Goal: Transaction & Acquisition: Purchase product/service

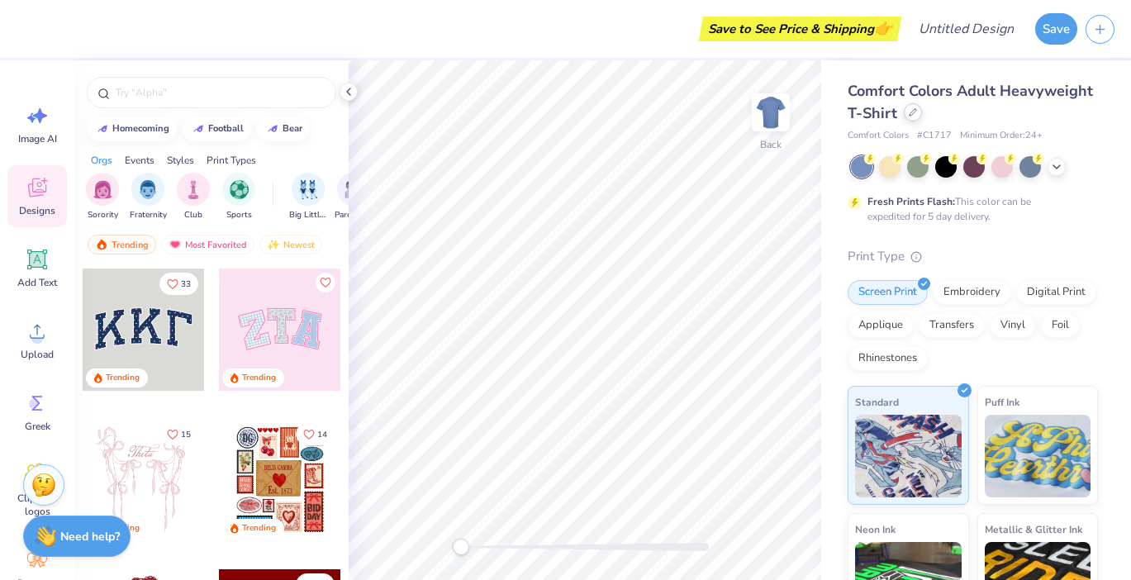
click at [917, 108] on icon at bounding box center [913, 112] width 8 height 8
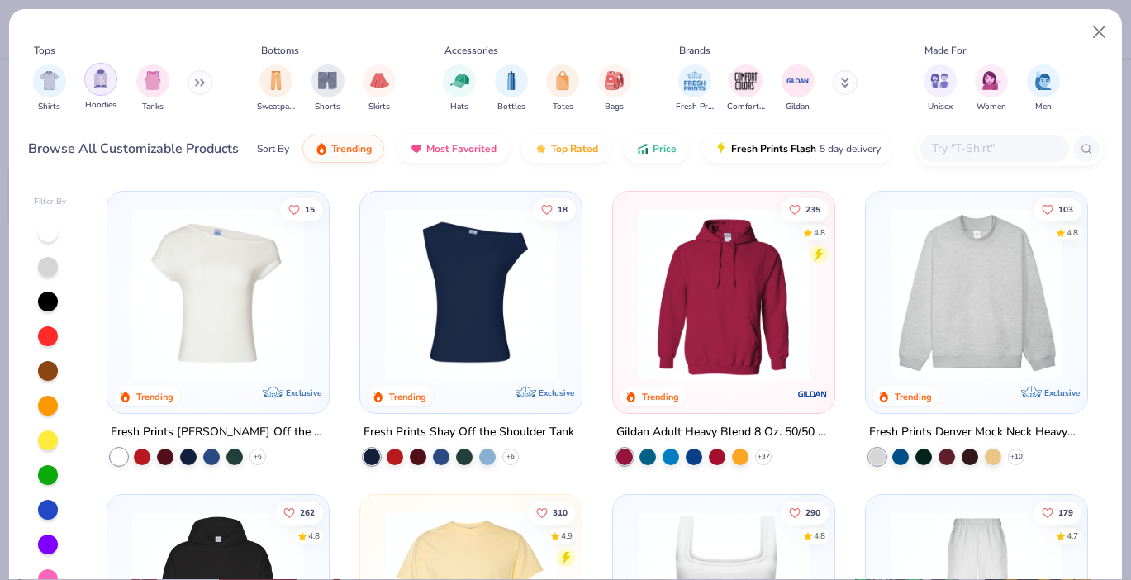
click at [102, 88] on img "filter for Hoodies" at bounding box center [101, 78] width 18 height 19
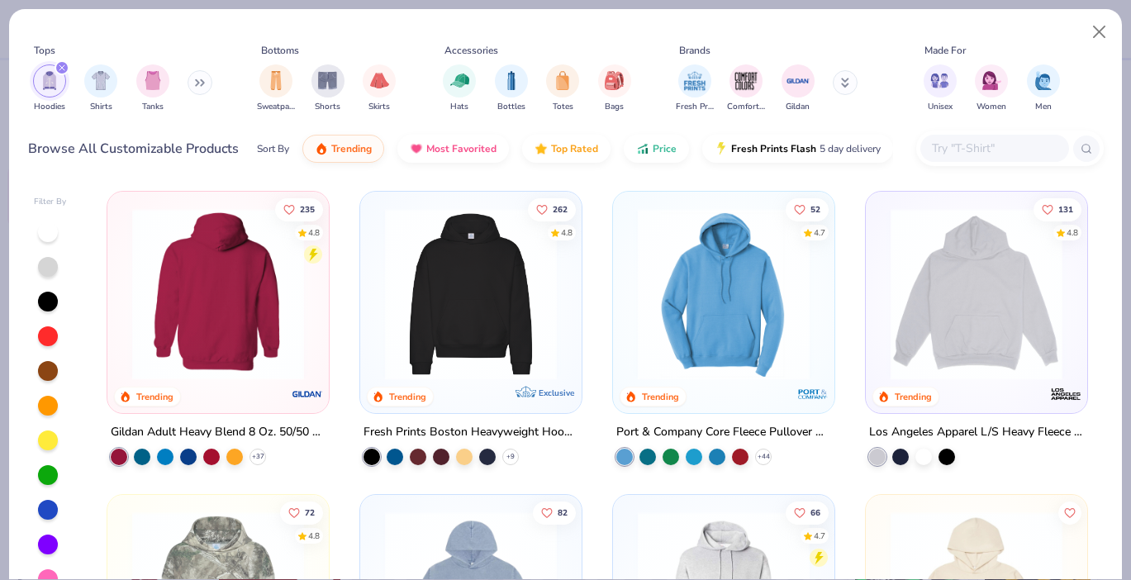
click at [444, 297] on img at bounding box center [471, 294] width 188 height 172
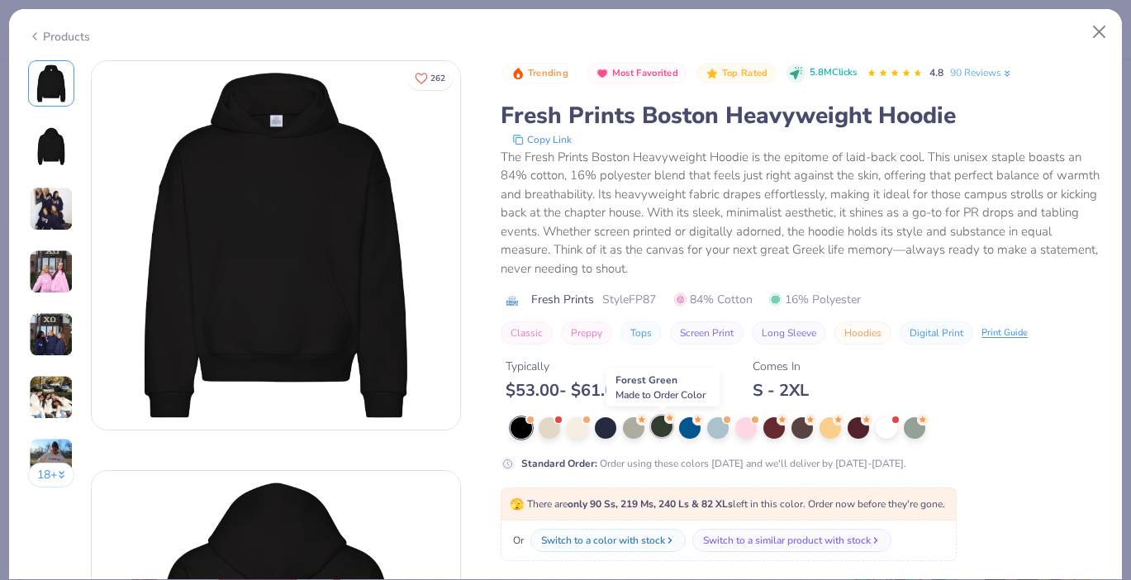
click at [667, 426] on div at bounding box center [661, 426] width 21 height 21
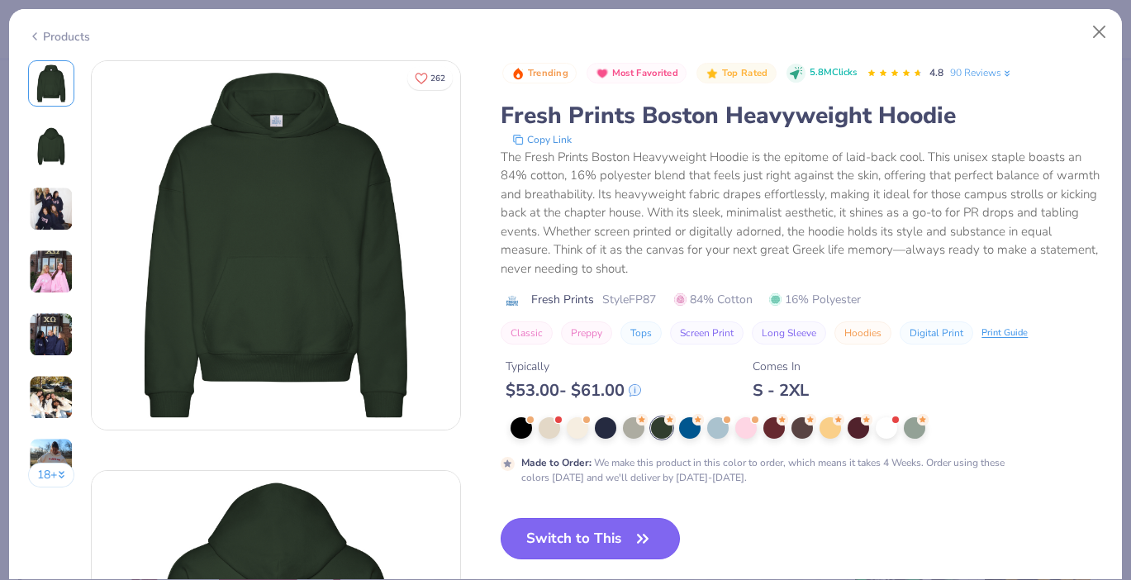
click at [602, 525] on button "Switch to This" at bounding box center [590, 538] width 179 height 41
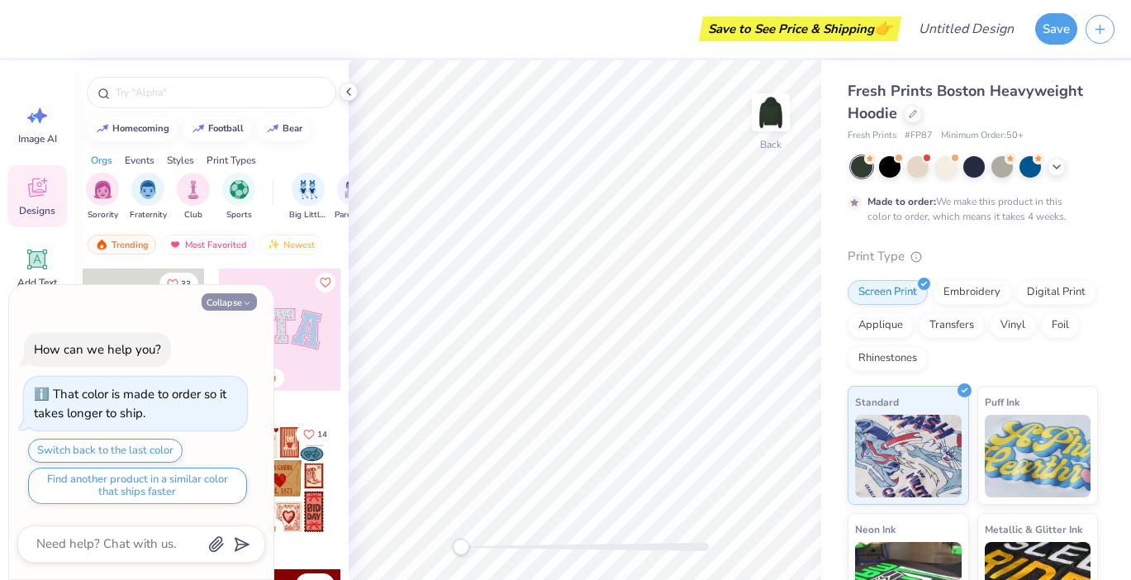
click at [231, 297] on button "Collapse" at bounding box center [229, 301] width 55 height 17
type textarea "x"
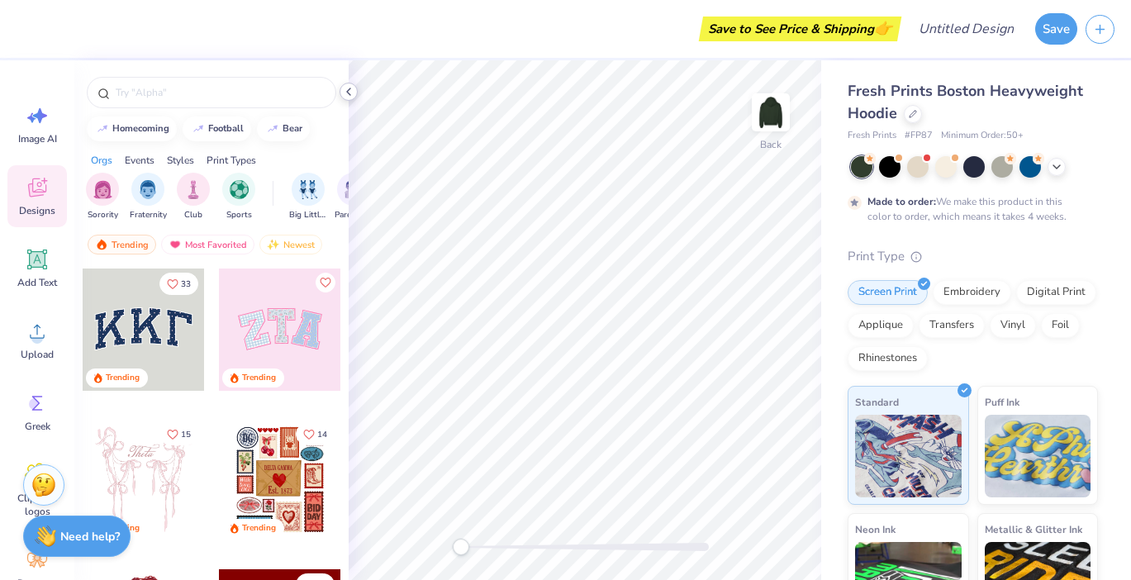
click at [352, 94] on icon at bounding box center [348, 91] width 13 height 13
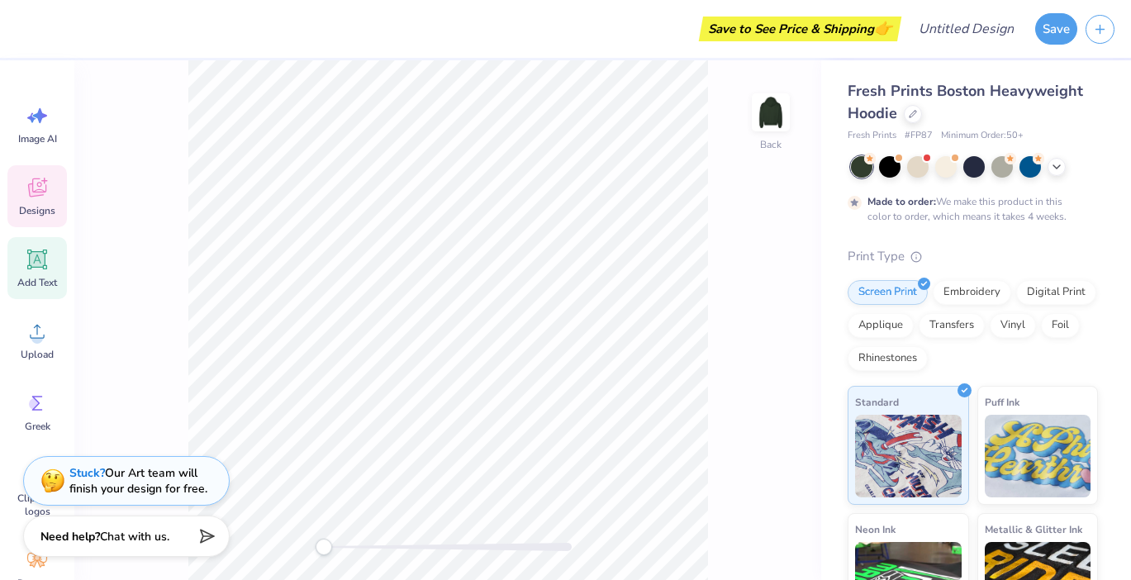
drag, startPoint x: 38, startPoint y: 262, endPoint x: 55, endPoint y: 254, distance: 19.2
click at [38, 261] on icon at bounding box center [38, 260] width 16 height 16
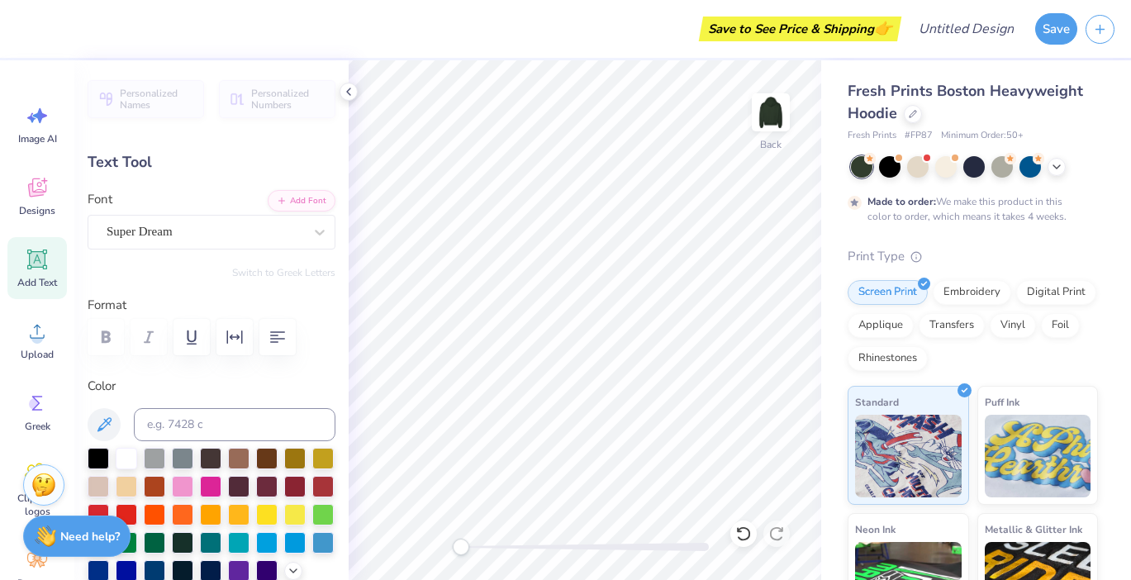
scroll to position [13, 2]
type textarea "c"
type textarea "CAMP KESEM"
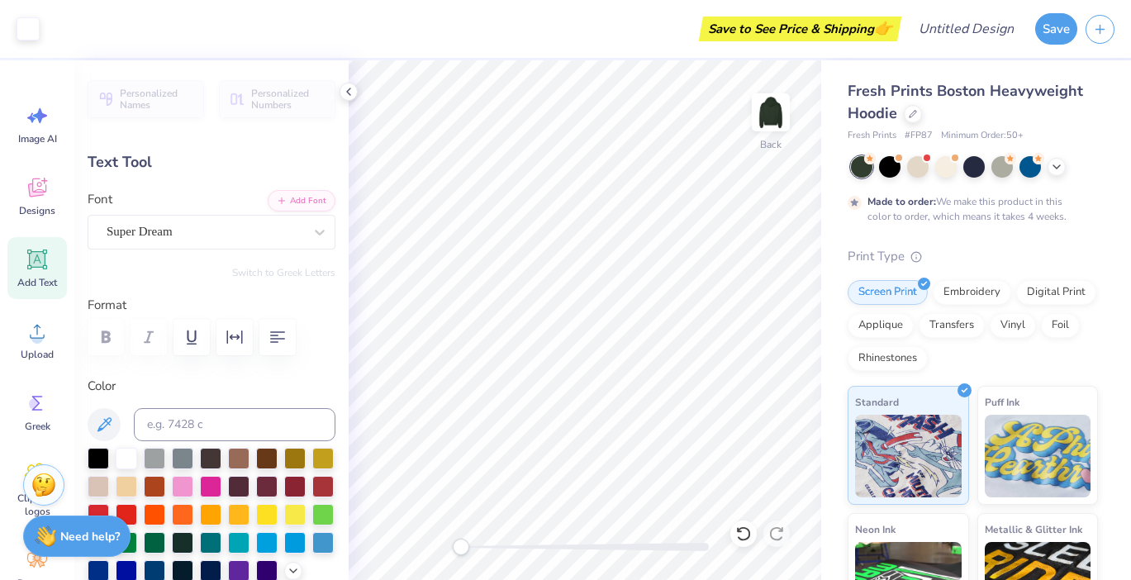
type input "8.93"
type input "5.57"
type input "3.96"
type input "3.21"
type input "2.00"
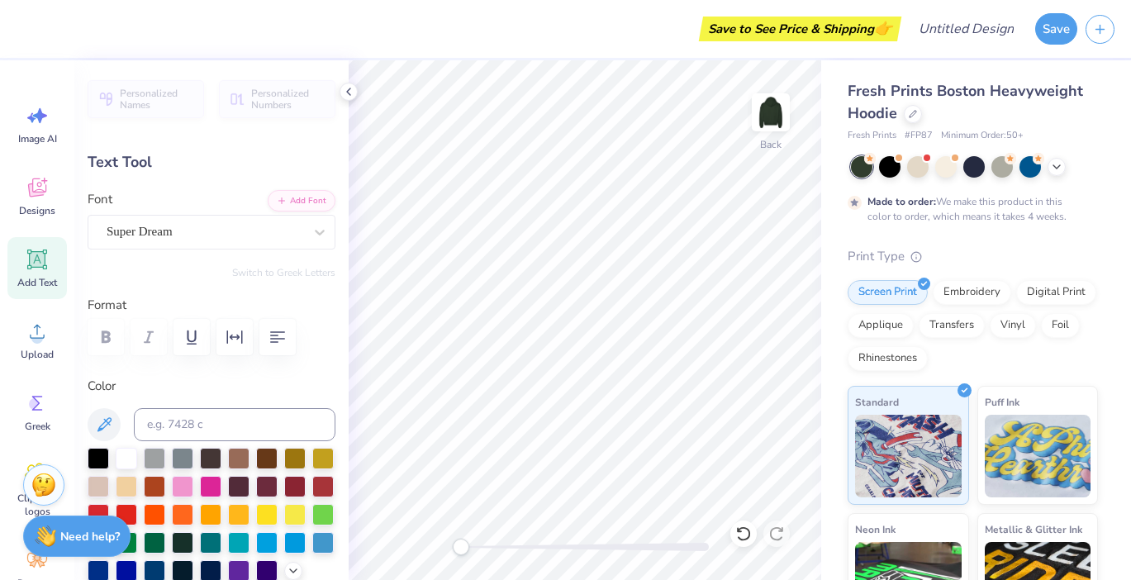
type input "7.53"
click at [253, 230] on div "Super Dream" at bounding box center [205, 232] width 200 height 26
type textarea "CAMP KESEM"
type input "6.17"
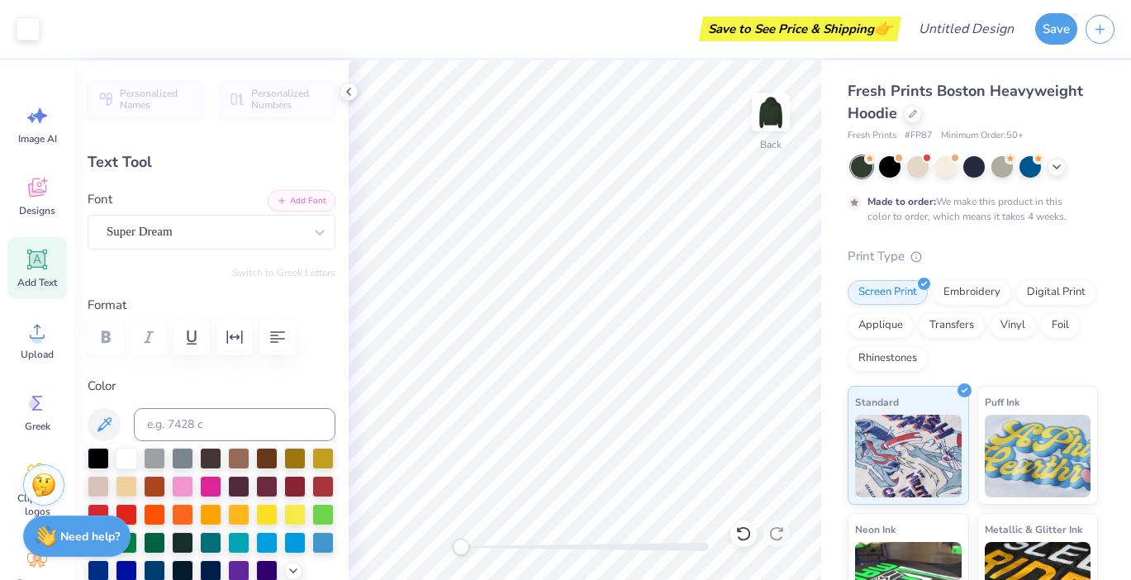
type input "0.76"
click at [193, 485] on div at bounding box center [182, 484] width 21 height 21
click at [109, 482] on div at bounding box center [98, 484] width 21 height 21
type input "3.00"
type input "4.94"
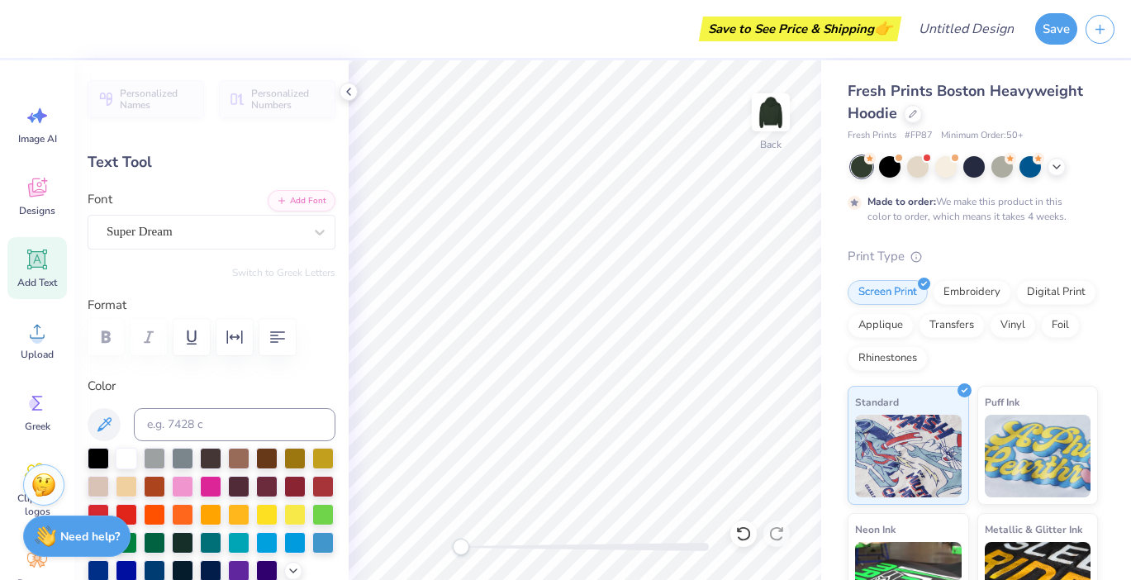
type input "0.61"
type input "3.36"
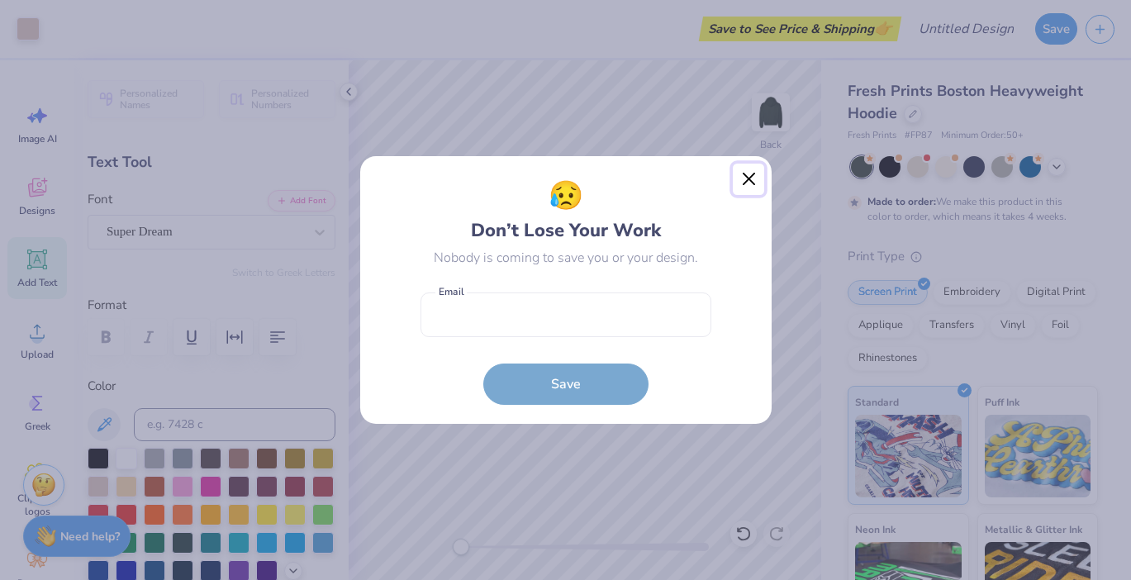
click at [742, 180] on button "Close" at bounding box center [748, 179] width 31 height 31
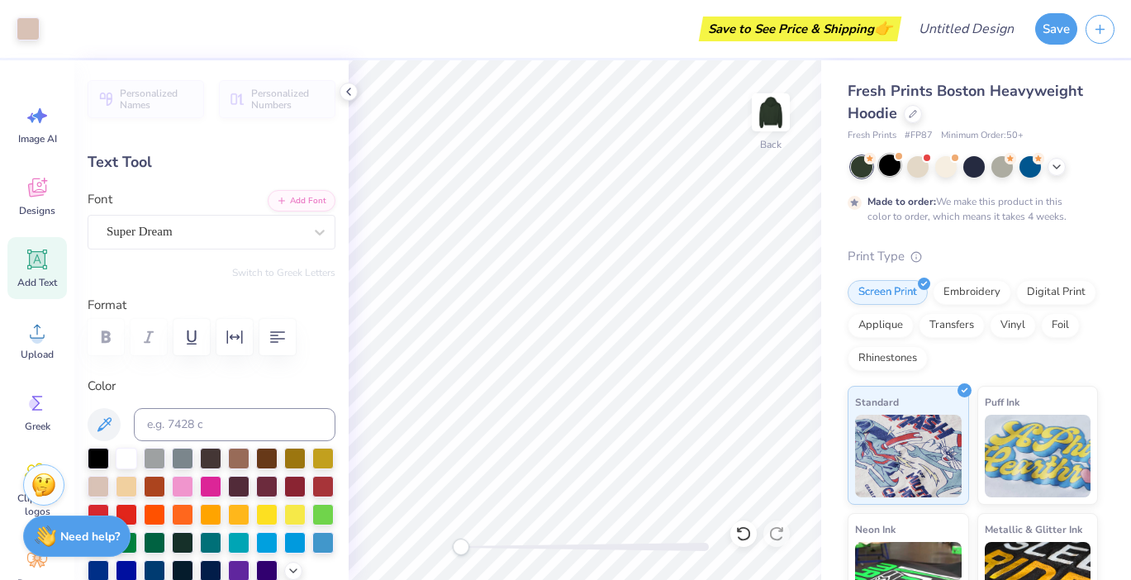
click at [895, 168] on div at bounding box center [889, 164] width 21 height 21
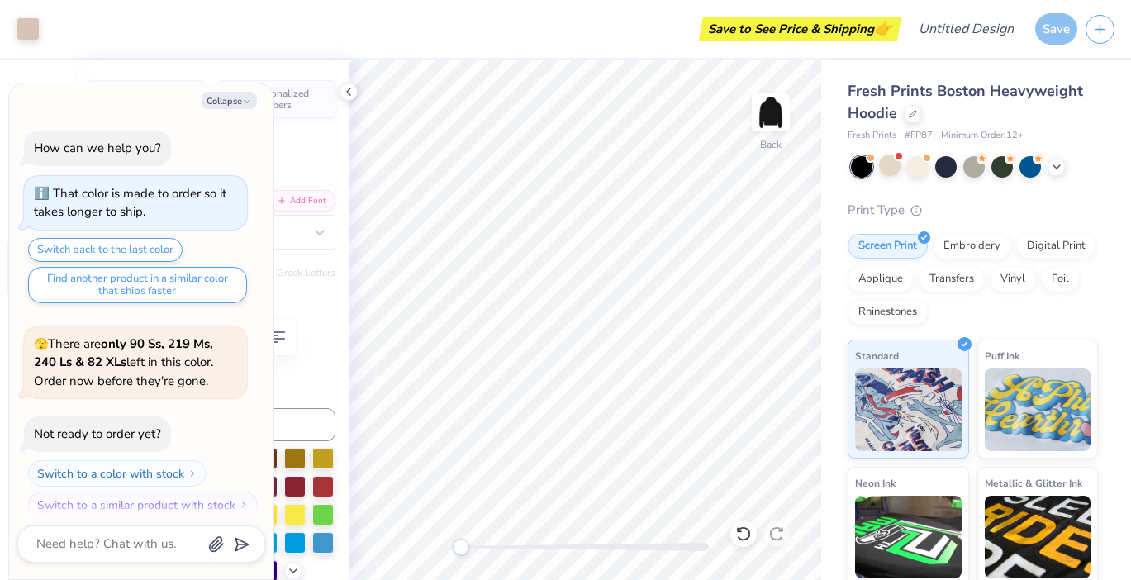
scroll to position [311, 0]
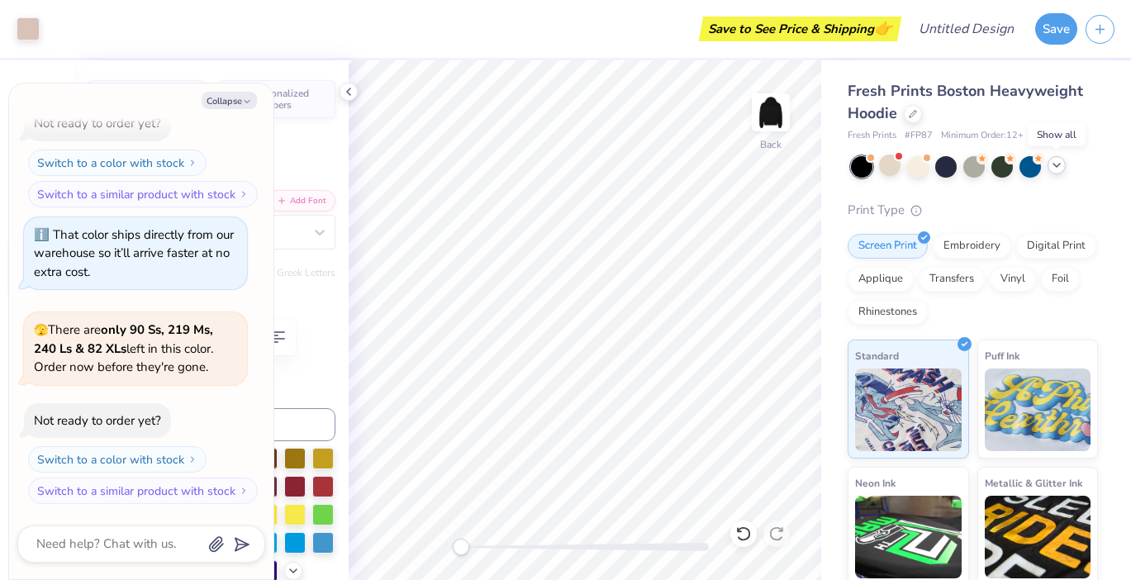
click at [1059, 164] on icon at bounding box center [1056, 165] width 13 height 13
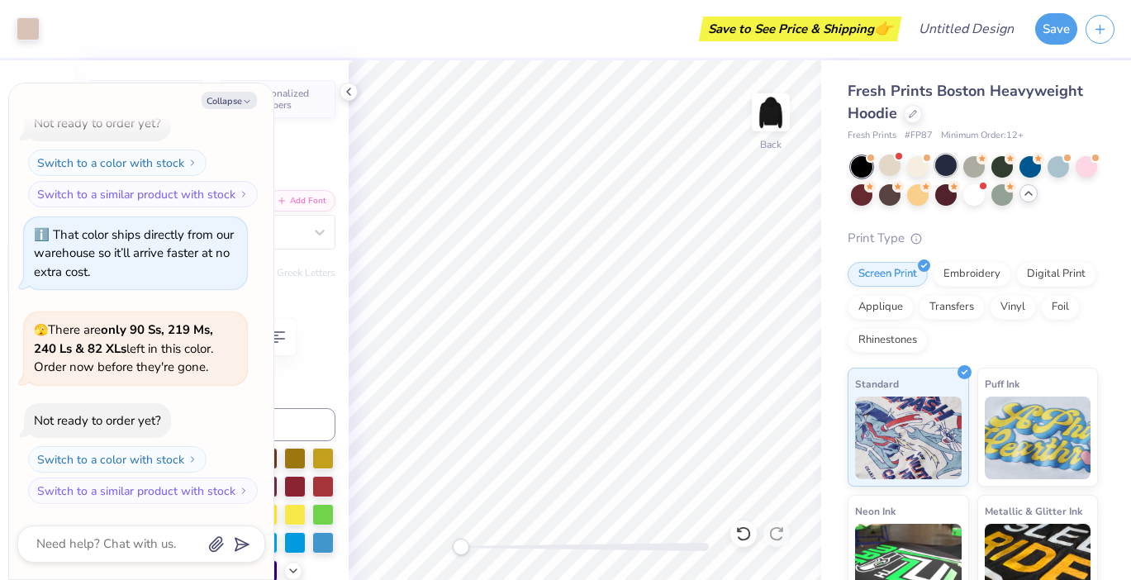
click at [946, 161] on div at bounding box center [945, 164] width 21 height 21
type textarea "x"
type input "3.83"
click at [249, 99] on icon "button" at bounding box center [247, 102] width 10 height 10
type textarea "x"
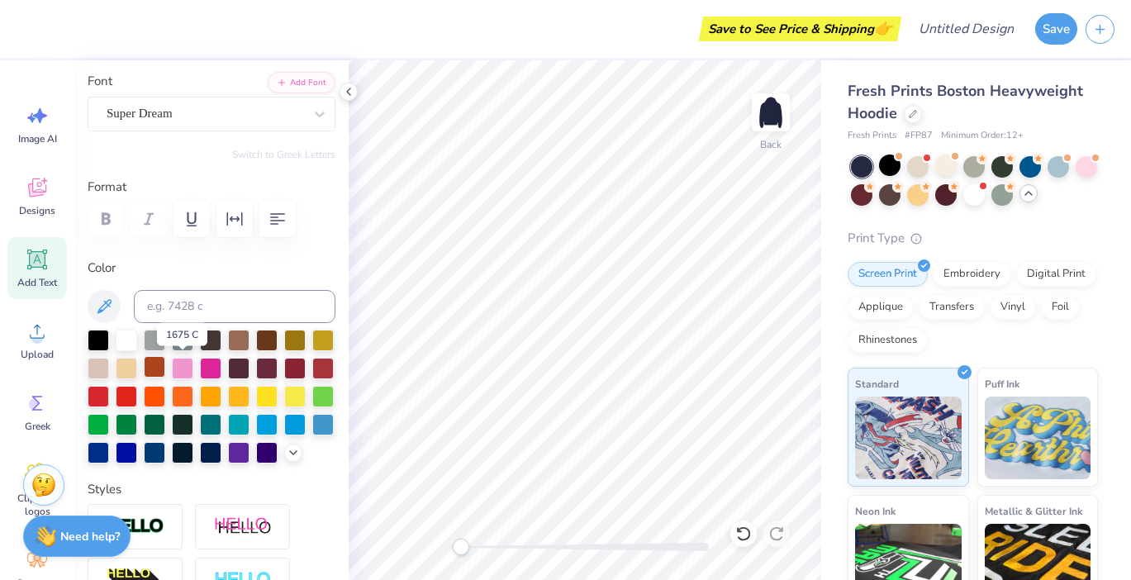
scroll to position [117, 0]
click at [284, 406] on div at bounding box center [294, 395] width 21 height 21
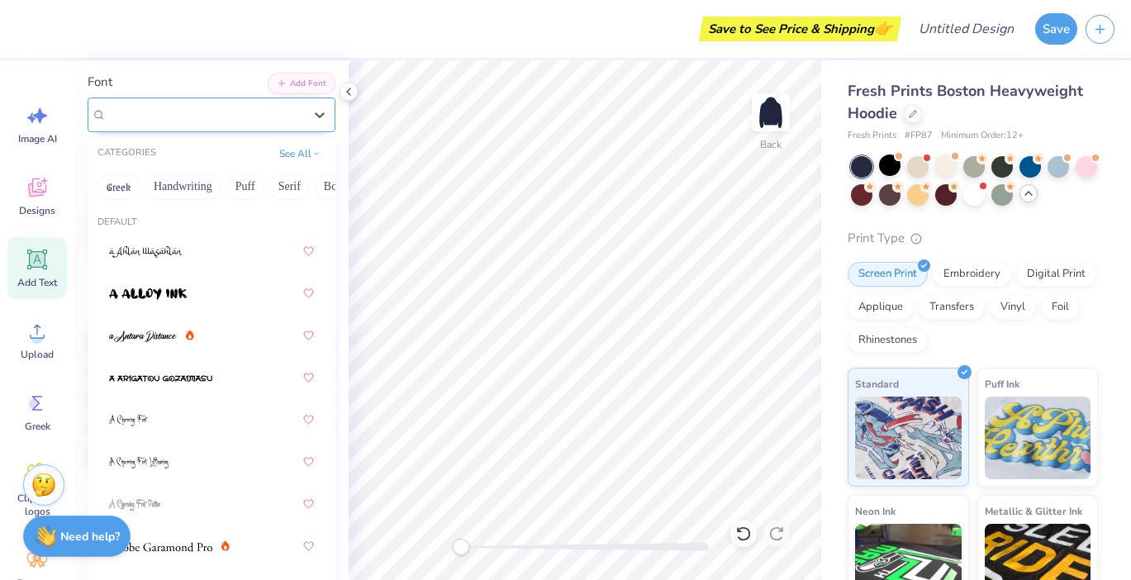
click at [259, 110] on div "Super Dream" at bounding box center [205, 115] width 200 height 26
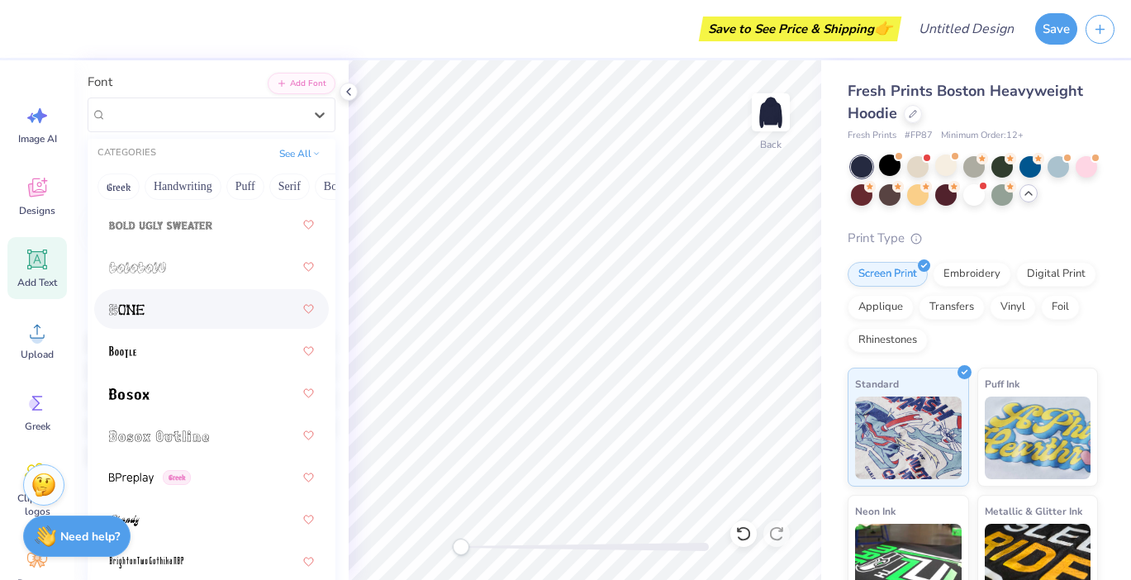
scroll to position [1494, 0]
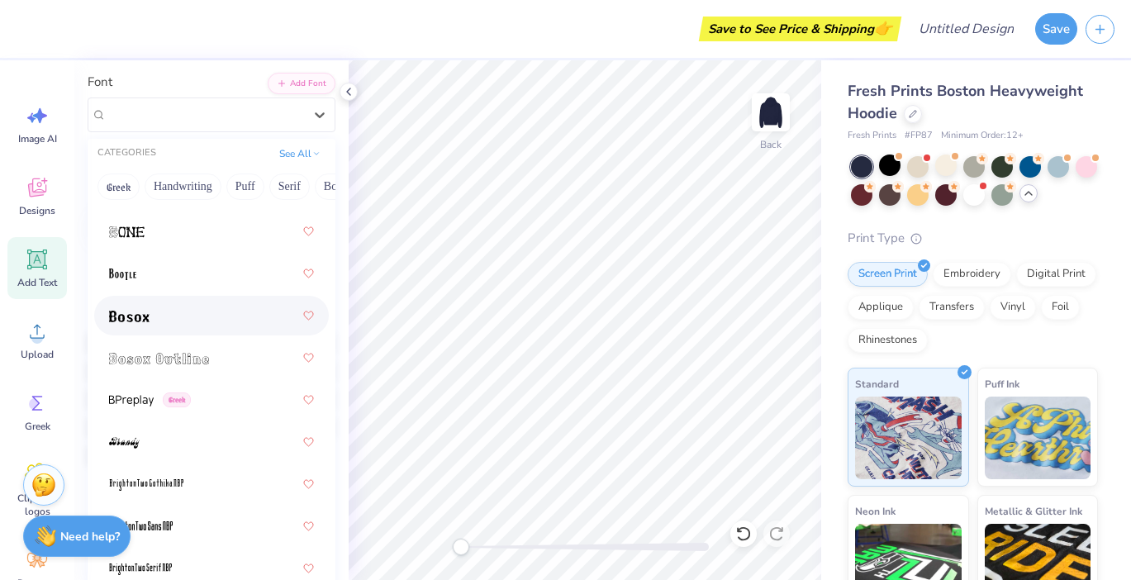
click at [169, 321] on div at bounding box center [211, 316] width 205 height 30
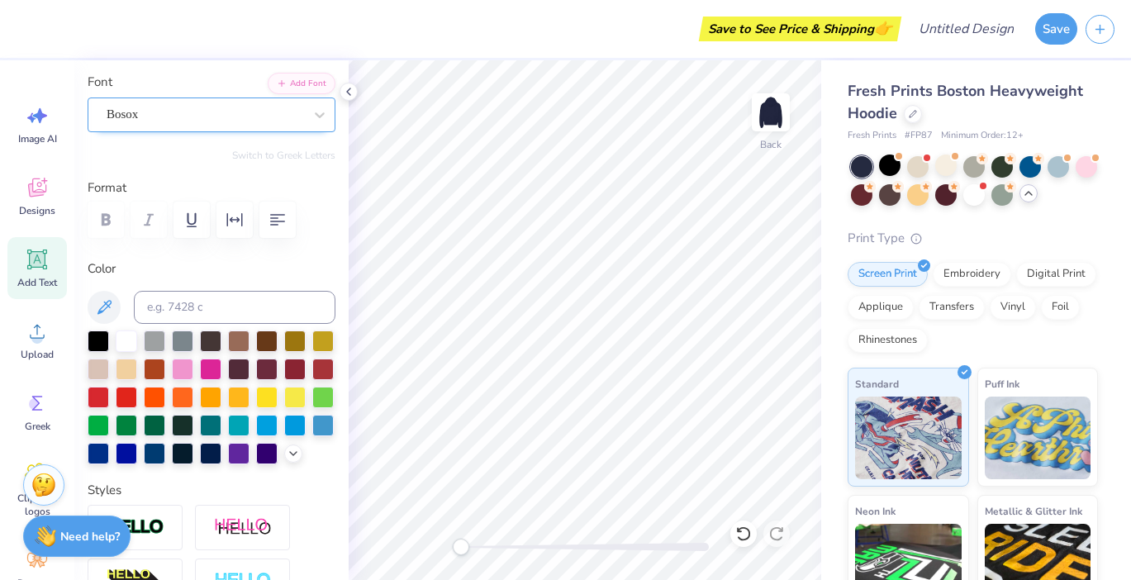
click at [248, 115] on div "Bosox" at bounding box center [205, 115] width 200 height 26
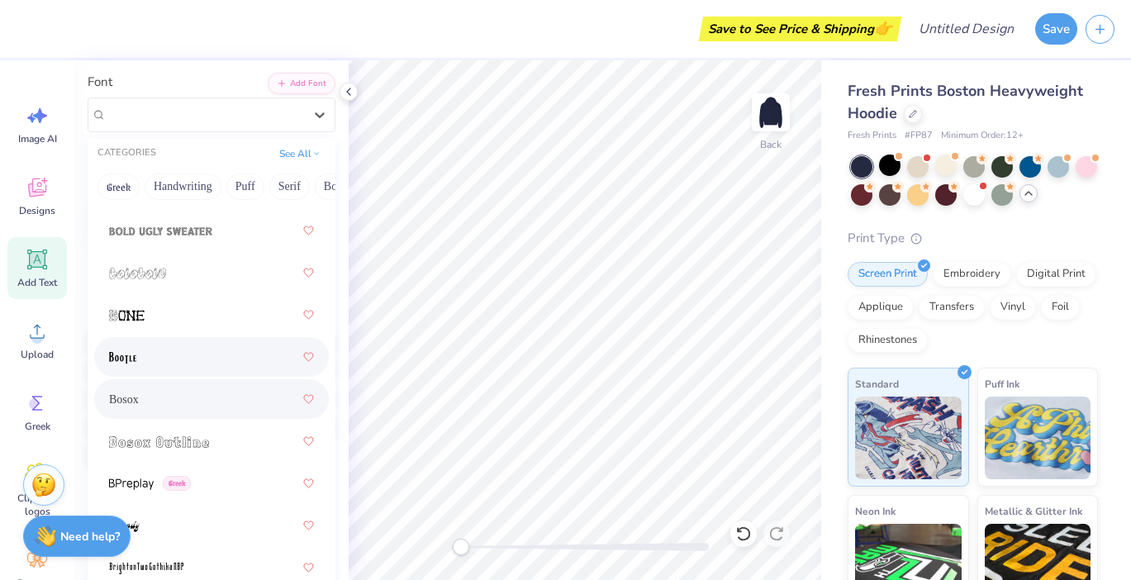
scroll to position [1465, 0]
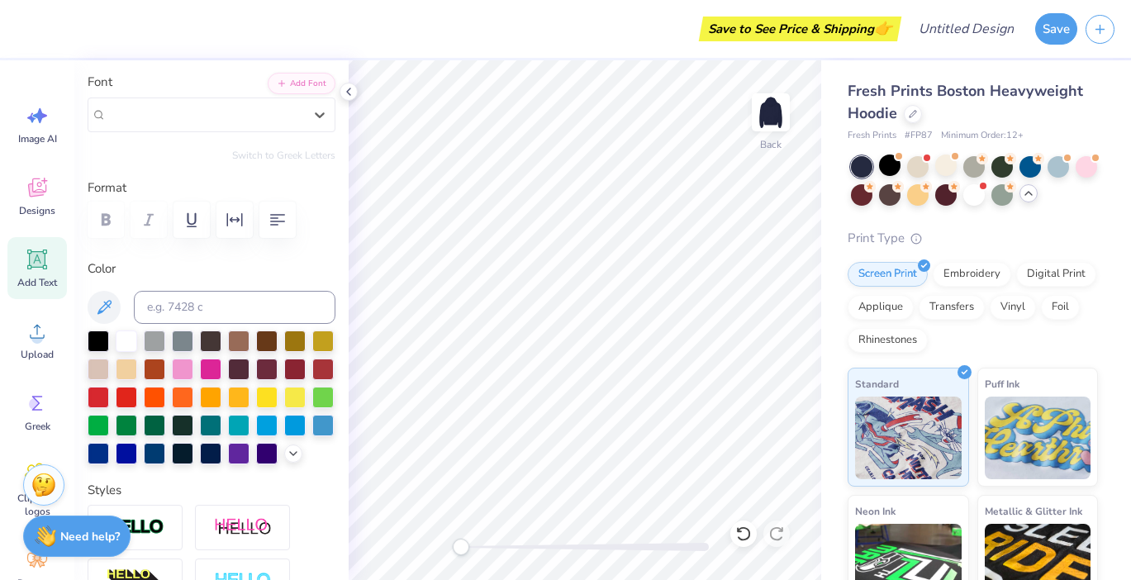
click at [145, 217] on div at bounding box center [212, 220] width 248 height 36
click at [227, 107] on div "Bosox" at bounding box center [205, 115] width 200 height 26
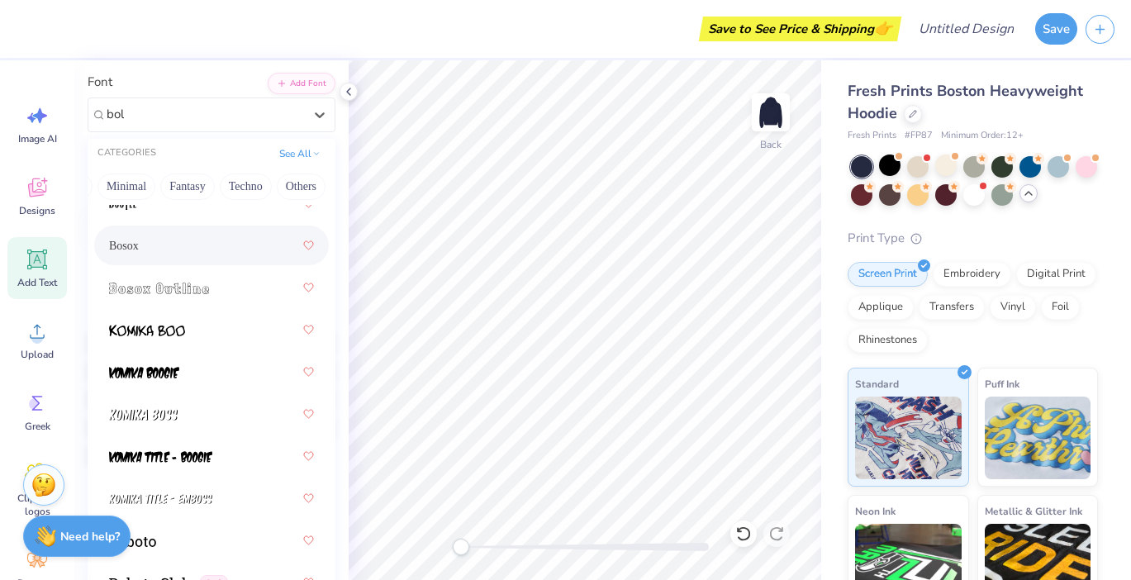
scroll to position [0, 0]
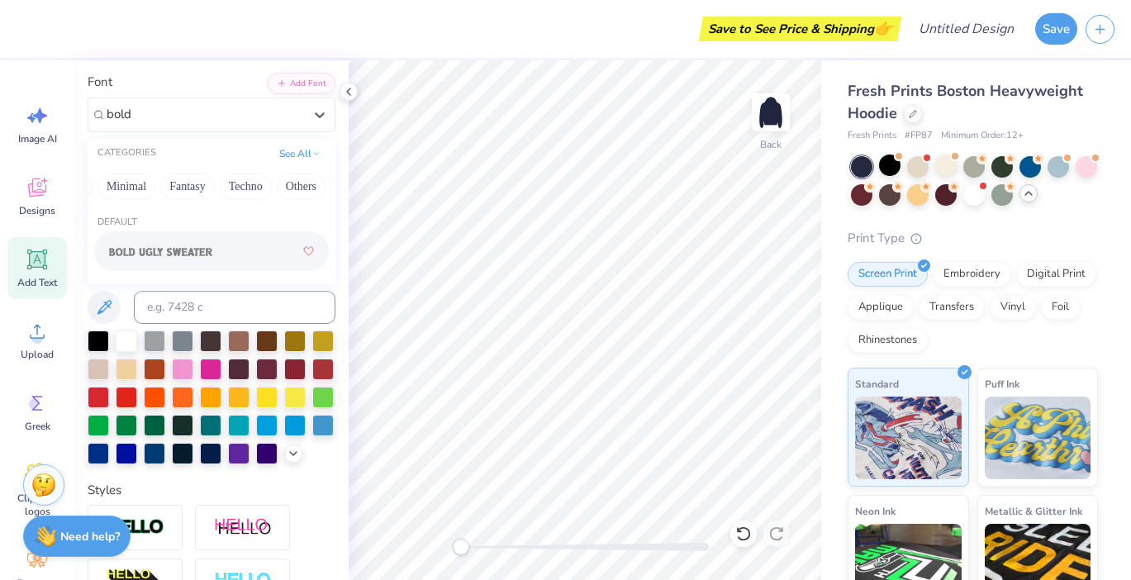
type input "bold"
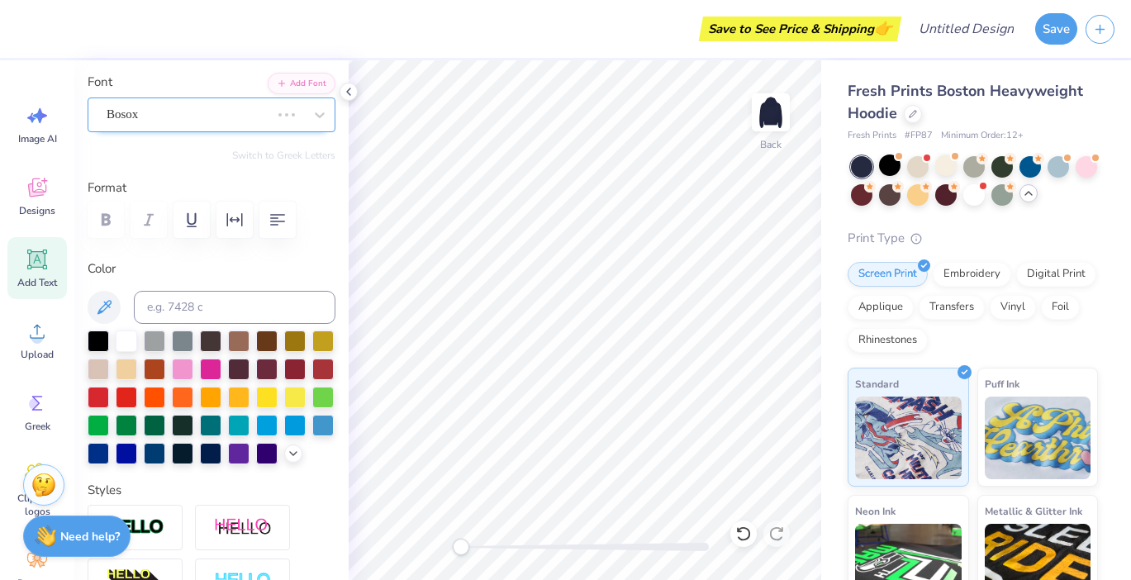
click at [180, 103] on div at bounding box center [189, 114] width 164 height 22
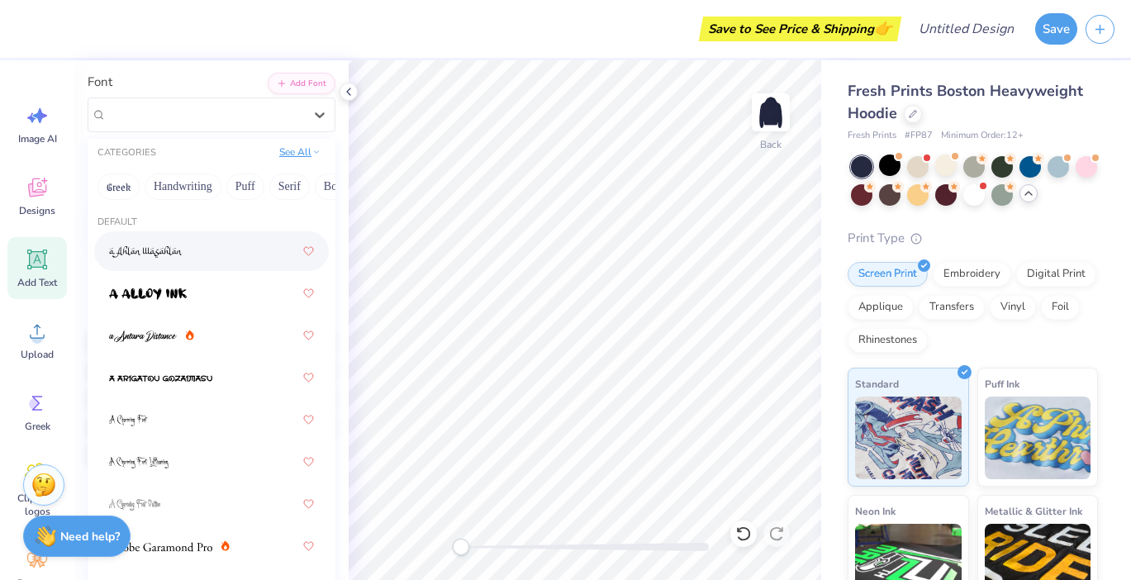
click at [276, 155] on button "See All" at bounding box center [299, 152] width 51 height 17
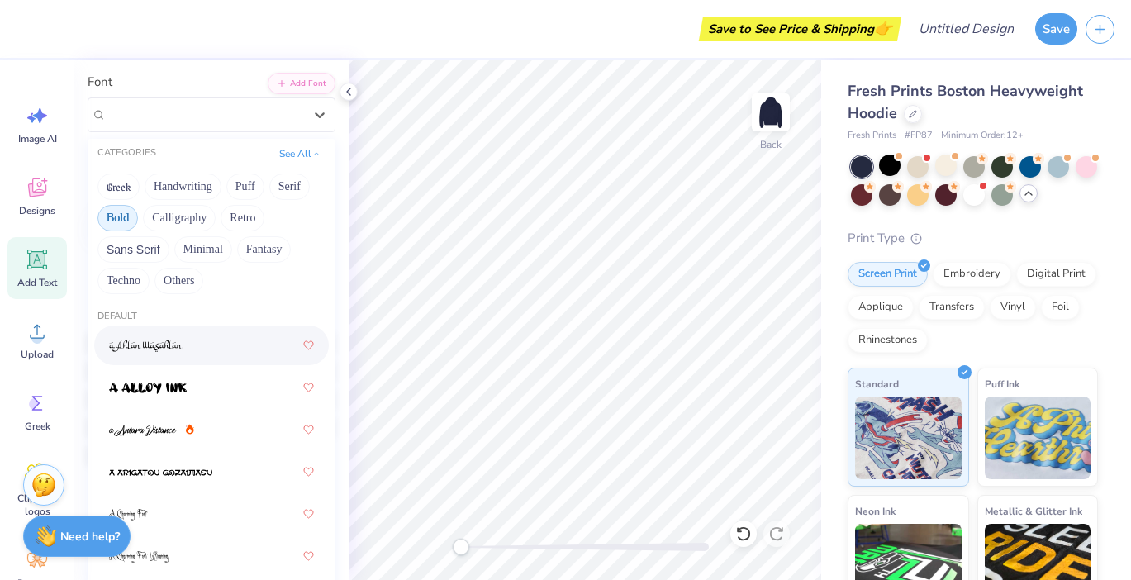
click at [115, 216] on button "Bold" at bounding box center [117, 218] width 40 height 26
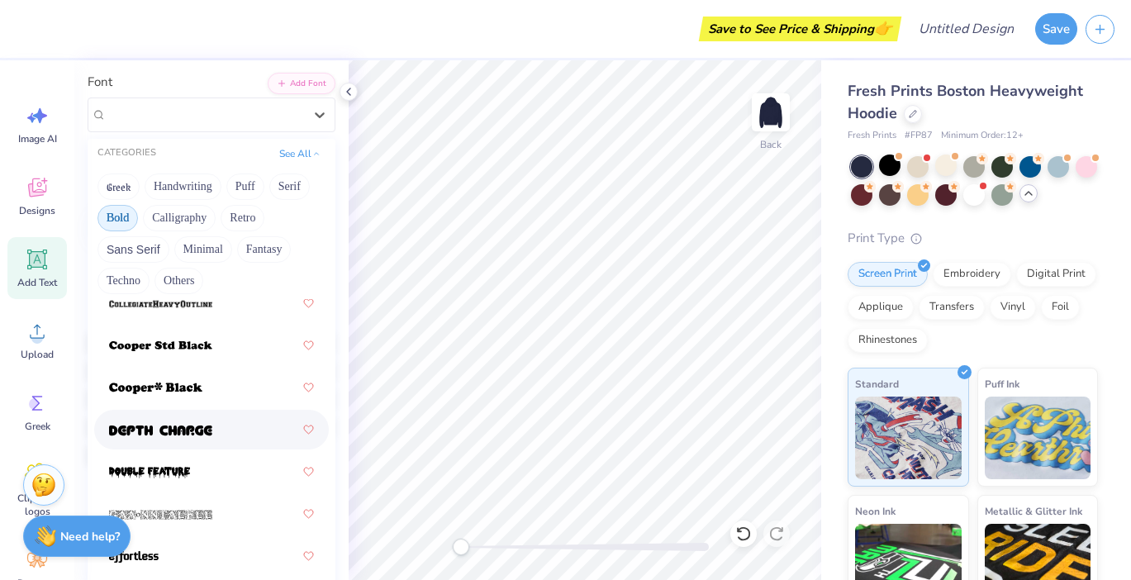
scroll to position [377, 0]
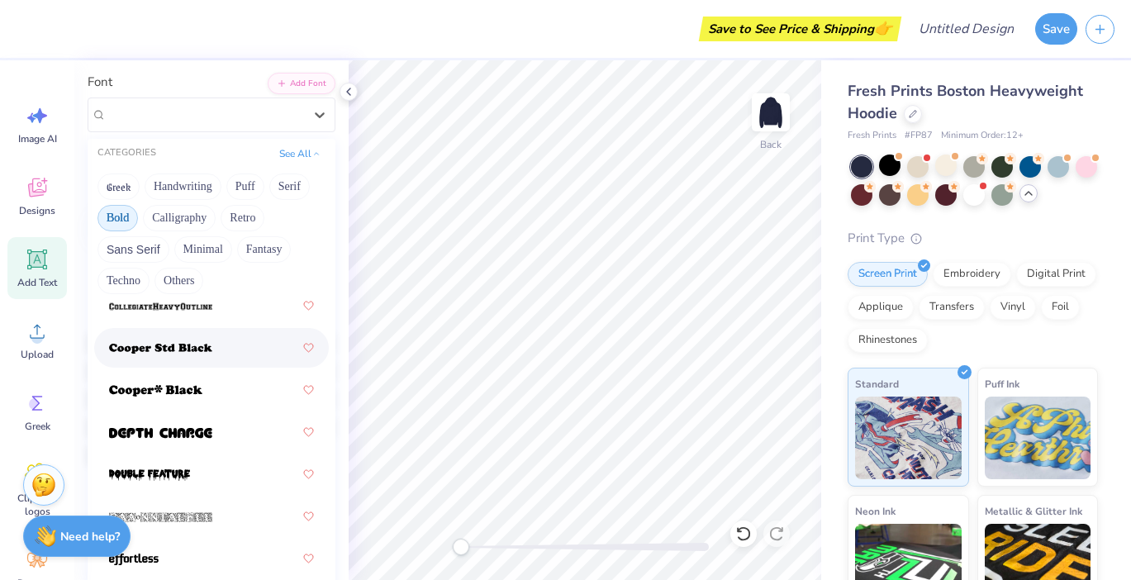
click at [195, 348] on img at bounding box center [160, 349] width 103 height 12
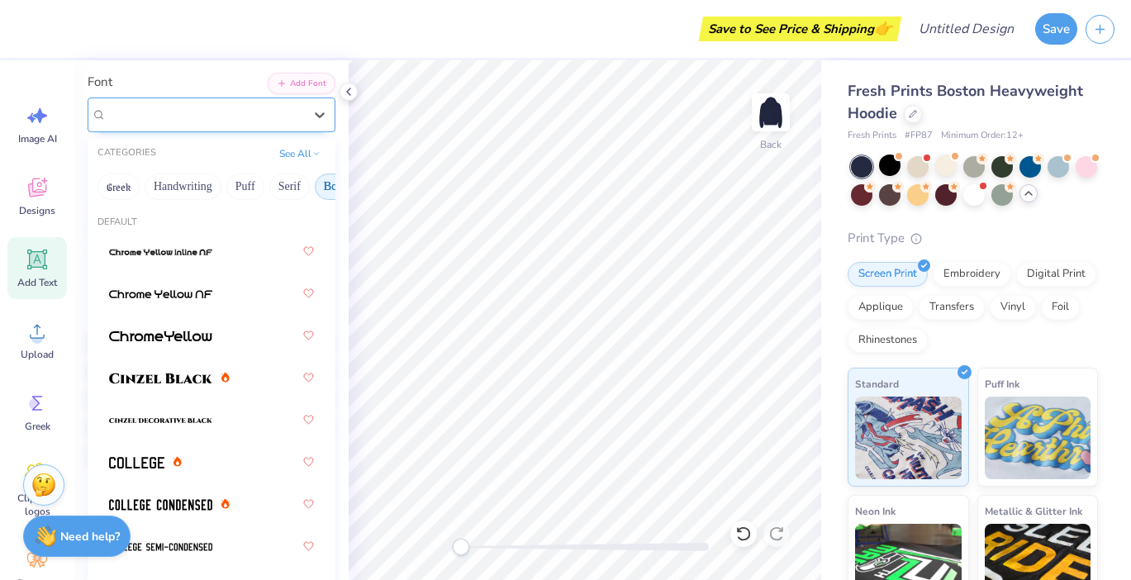
click at [196, 121] on div "[PERSON_NAME] Std Black" at bounding box center [205, 115] width 200 height 26
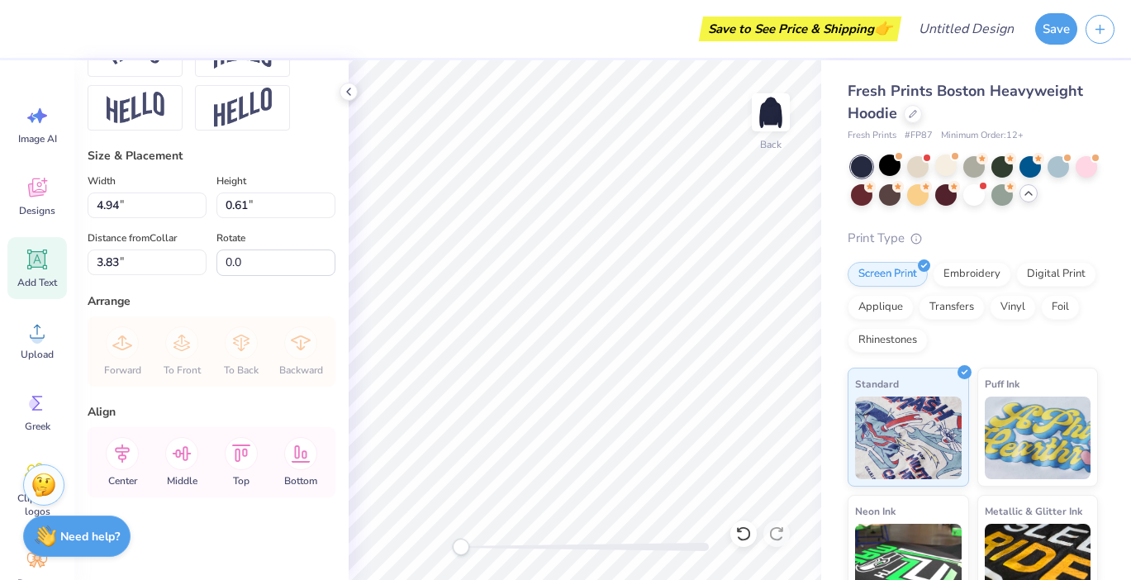
scroll to position [0, 0]
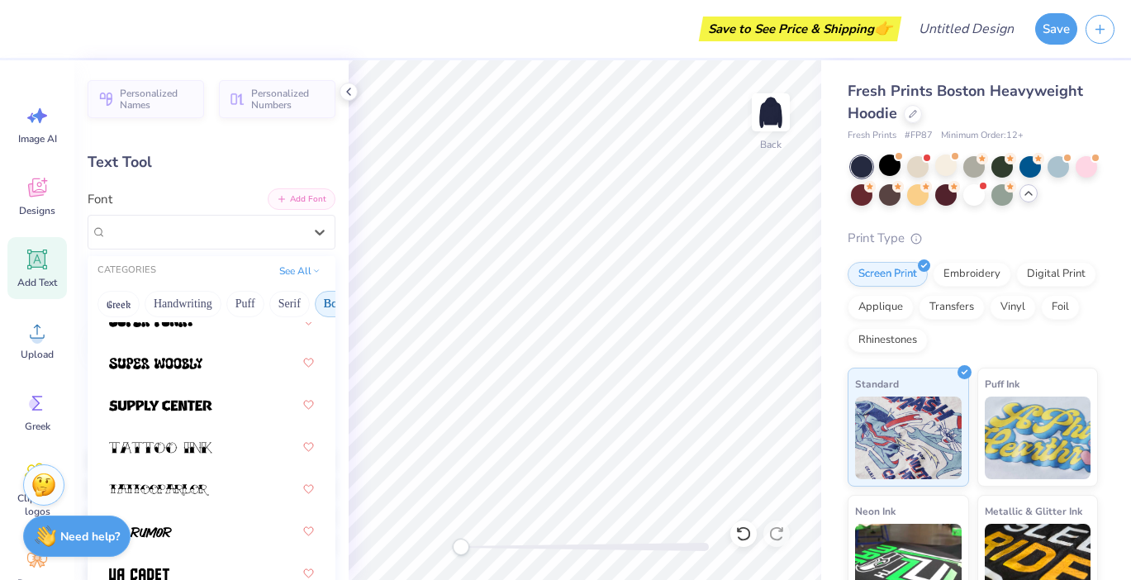
click at [299, 197] on button "Add Font" at bounding box center [302, 198] width 68 height 21
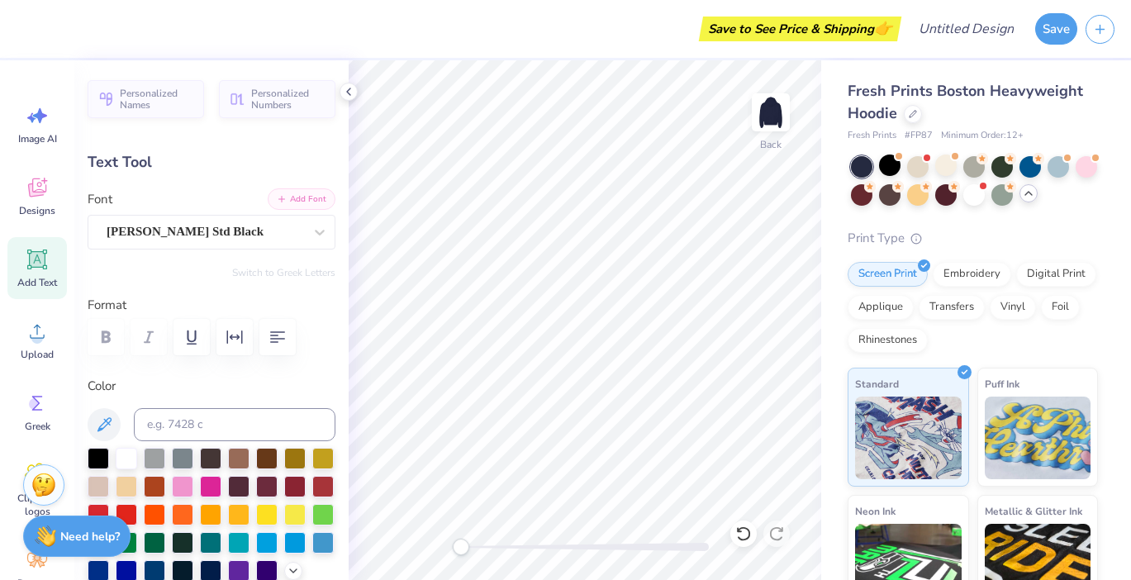
click at [292, 197] on button "Add Font" at bounding box center [302, 198] width 68 height 21
click at [302, 197] on button "Add Font" at bounding box center [302, 198] width 68 height 21
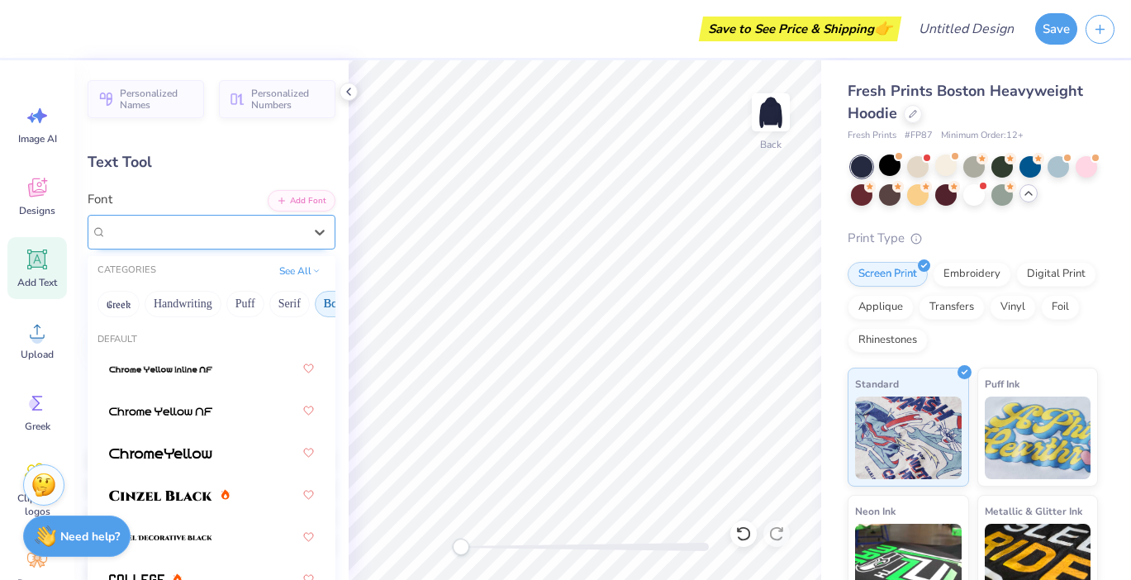
click at [215, 235] on div "[PERSON_NAME] Std Black" at bounding box center [205, 232] width 200 height 26
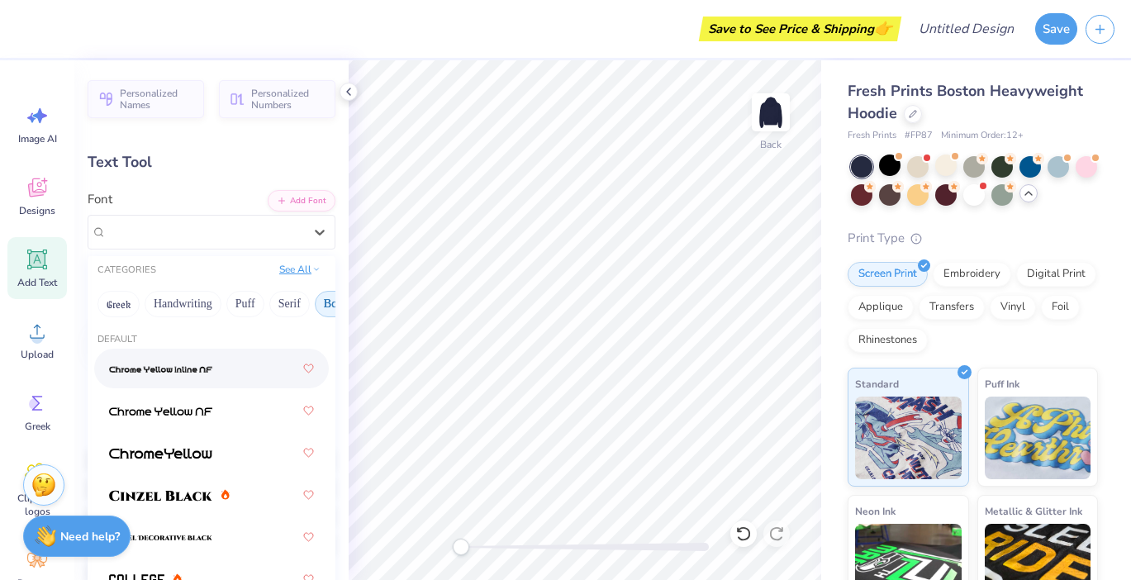
click at [298, 270] on button "See All" at bounding box center [299, 269] width 51 height 17
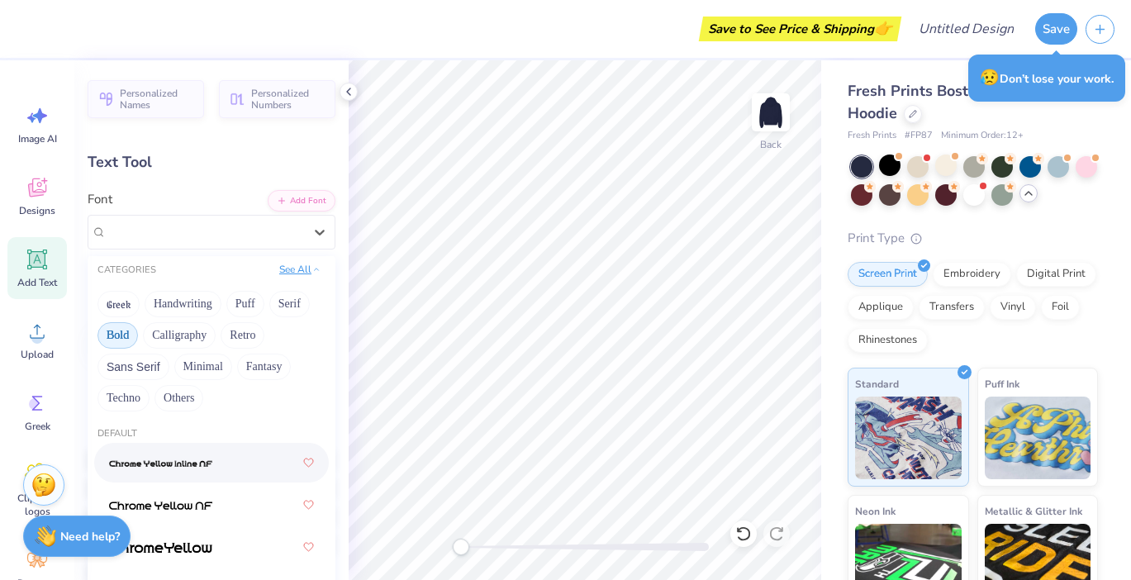
click at [274, 268] on button "See All" at bounding box center [299, 269] width 51 height 17
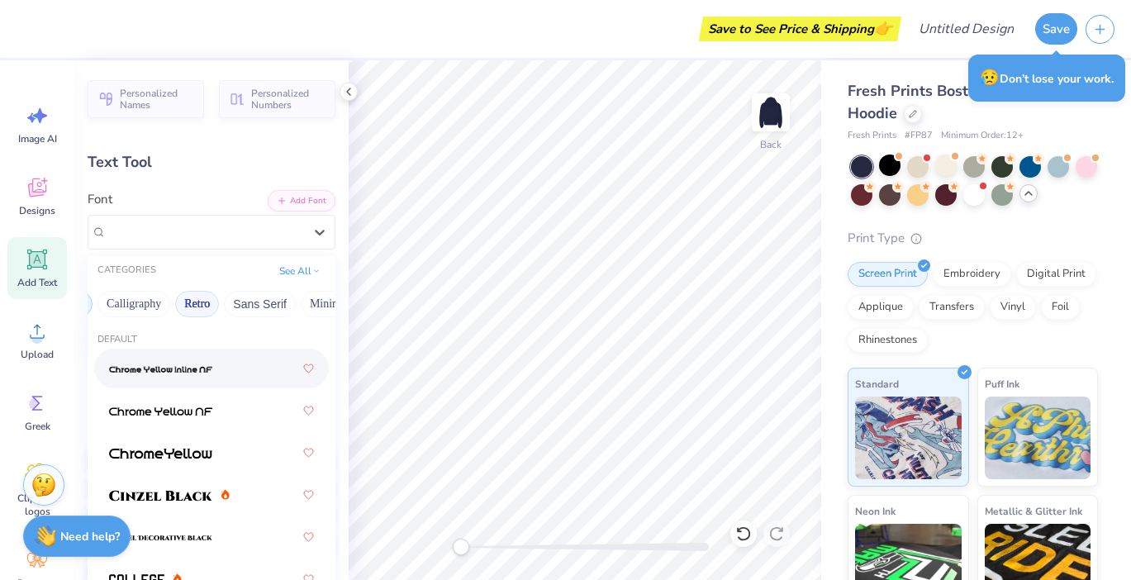
scroll to position [0, 179]
click at [164, 302] on button "Bold" at bounding box center [155, 304] width 40 height 26
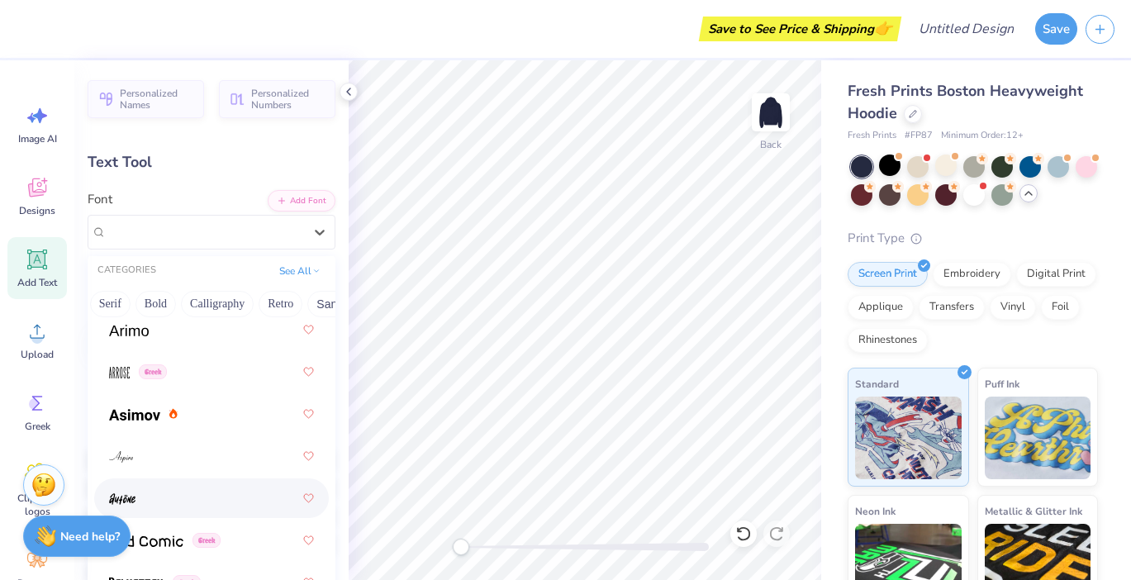
scroll to position [800, 0]
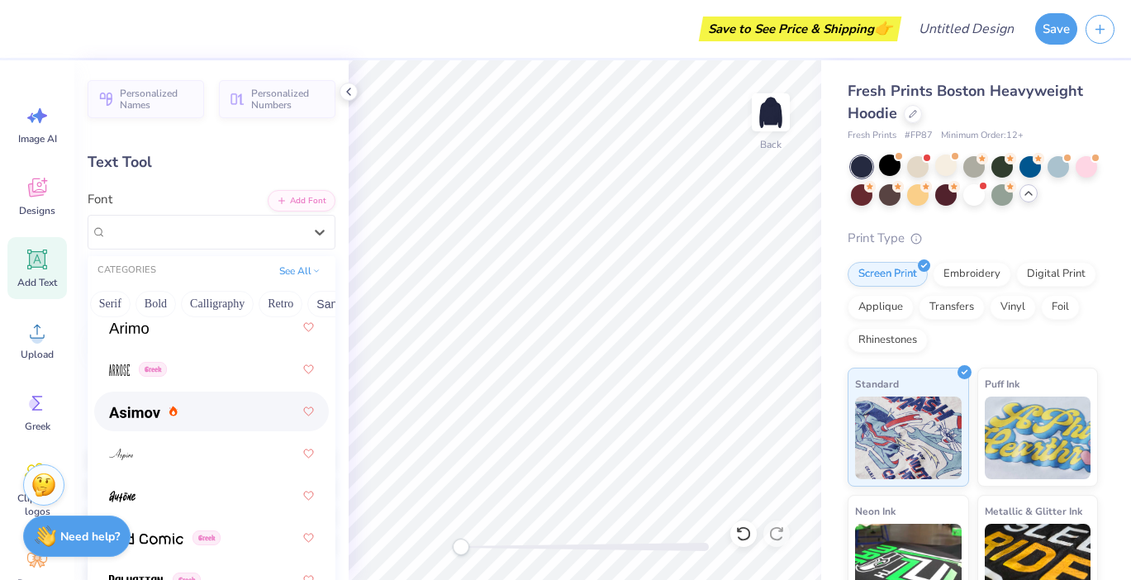
click at [146, 412] on img at bounding box center [134, 412] width 51 height 12
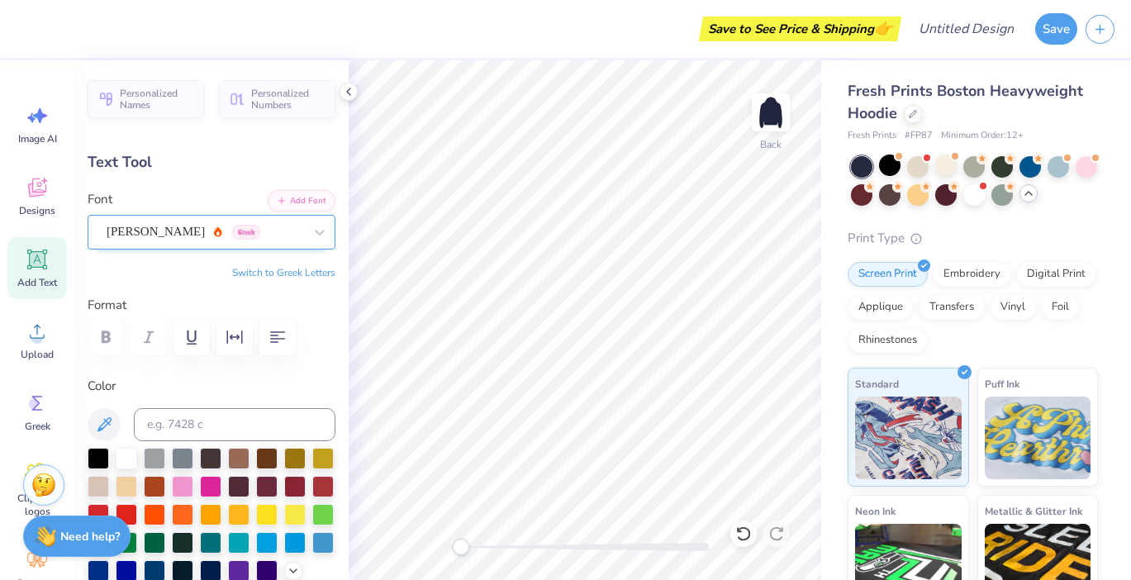
click at [263, 232] on div "[PERSON_NAME] Greek" at bounding box center [205, 232] width 200 height 26
click at [312, 224] on icon at bounding box center [319, 232] width 17 height 17
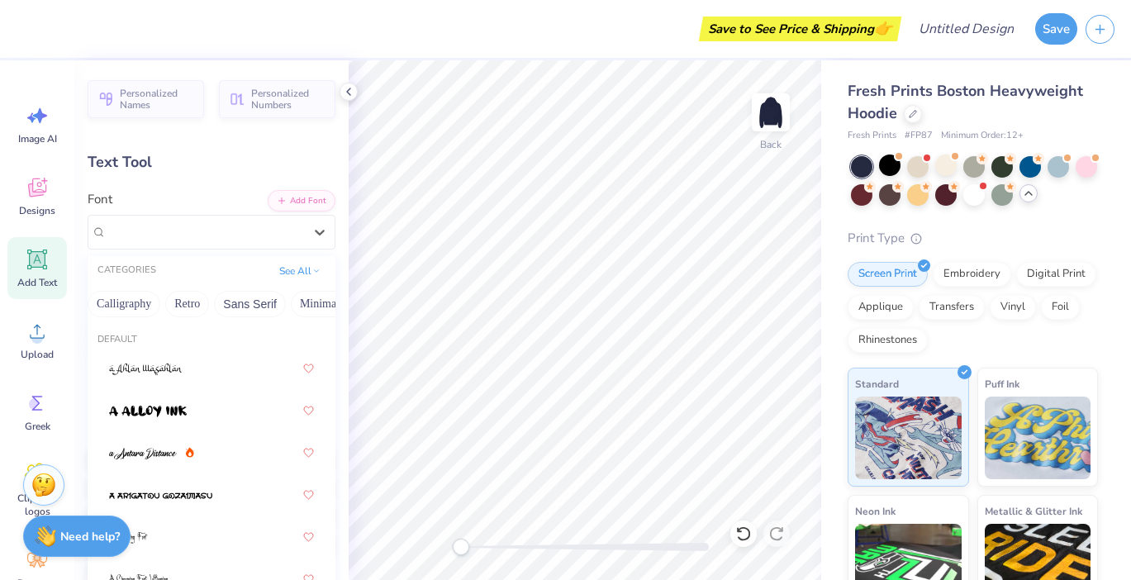
scroll to position [0, 300]
click at [186, 316] on div "Greek Handwriting Puff Serif Bold Calligraphy Retro Sans Serif Minimal Fantasy …" at bounding box center [212, 304] width 248 height 36
click at [172, 309] on button "Retro" at bounding box center [160, 304] width 44 height 26
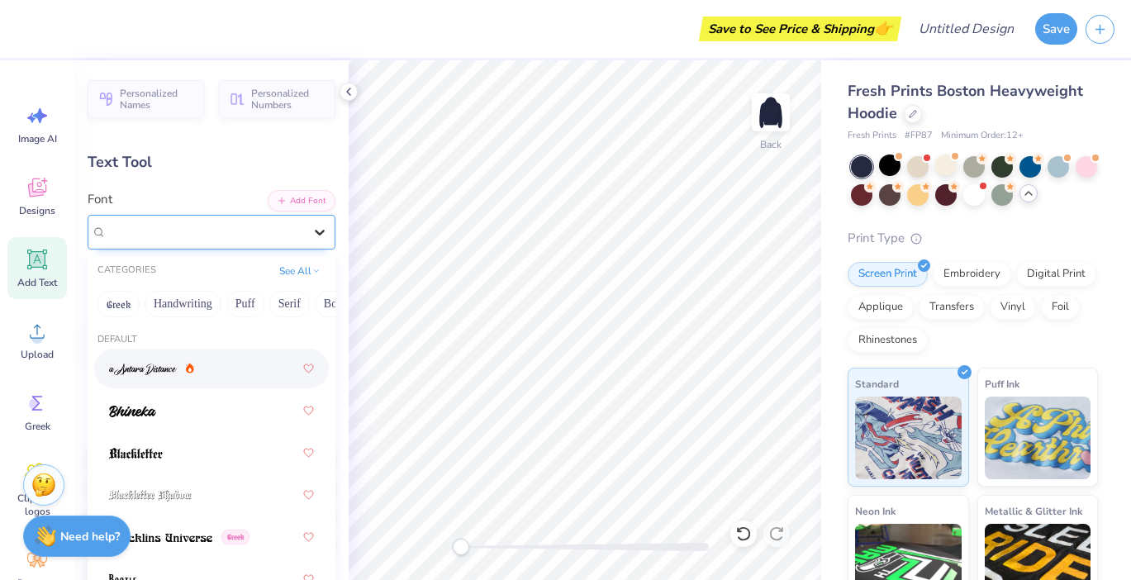
click at [311, 240] on icon at bounding box center [319, 232] width 17 height 17
click at [216, 310] on button "Retro" at bounding box center [216, 304] width 44 height 26
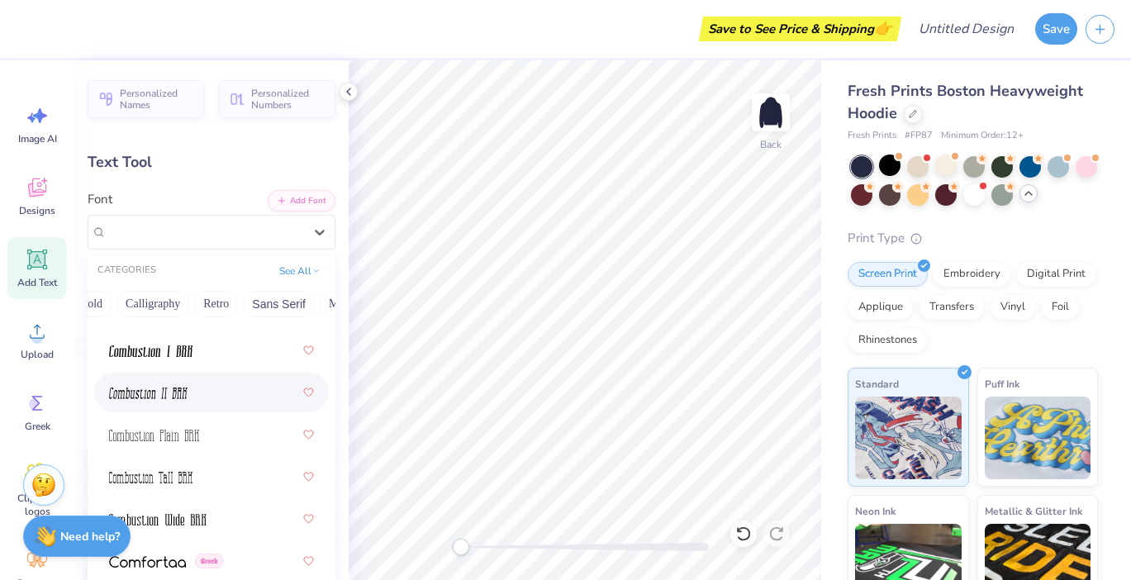
scroll to position [3264, 0]
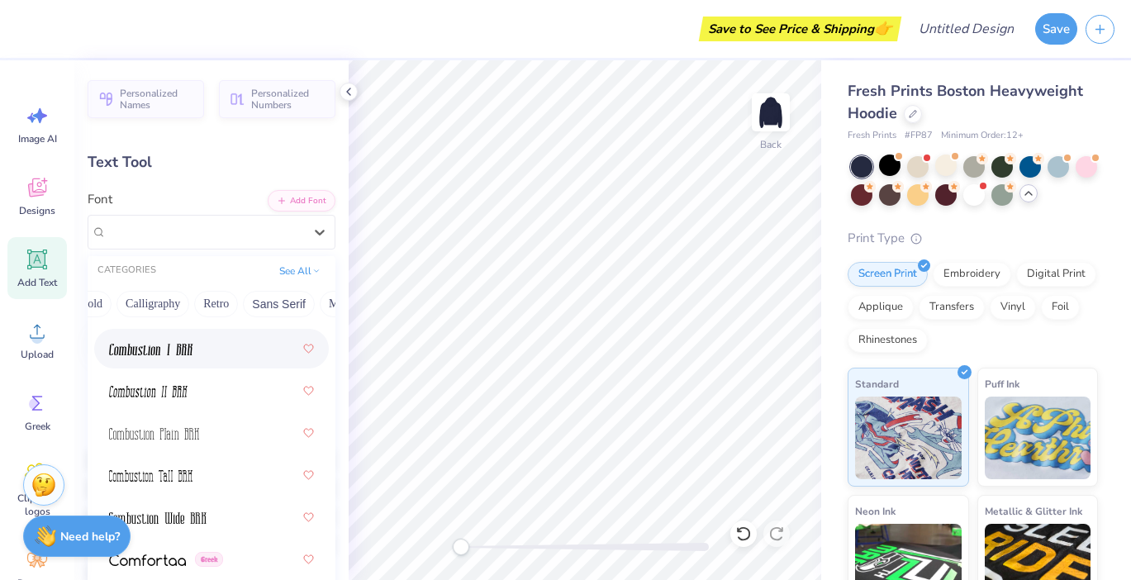
click at [206, 363] on div at bounding box center [211, 349] width 205 height 30
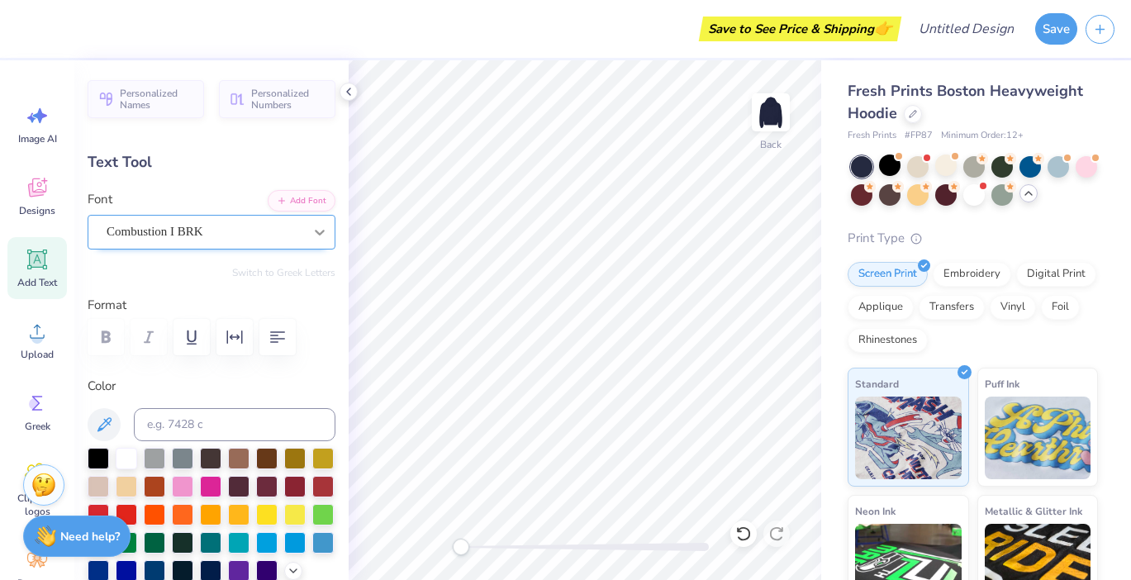
click at [313, 237] on icon at bounding box center [319, 232] width 17 height 17
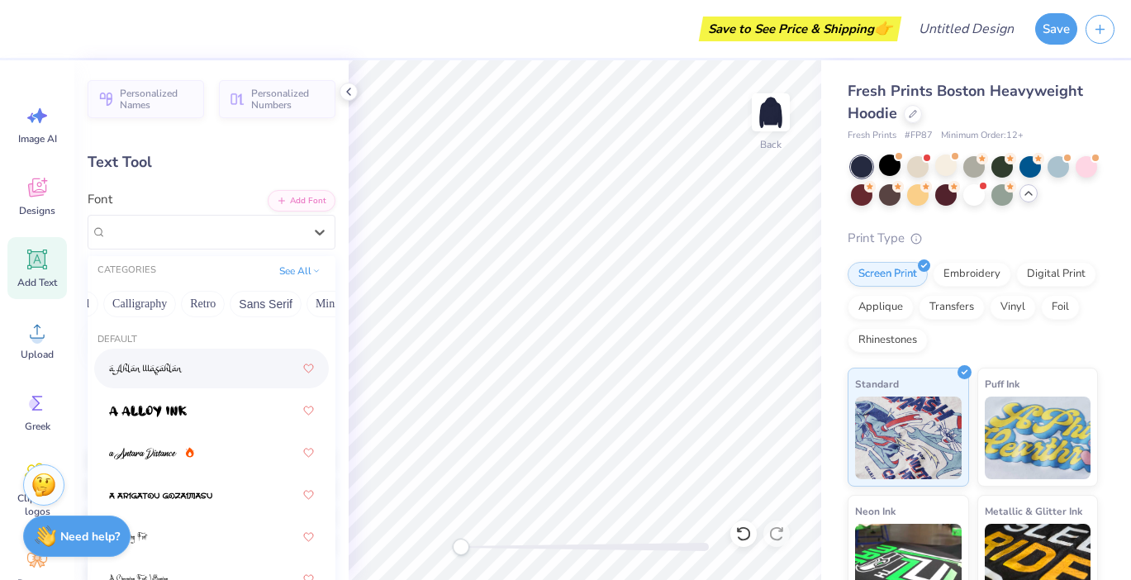
scroll to position [0, 290]
click at [181, 313] on button "Retro" at bounding box center [170, 304] width 44 height 26
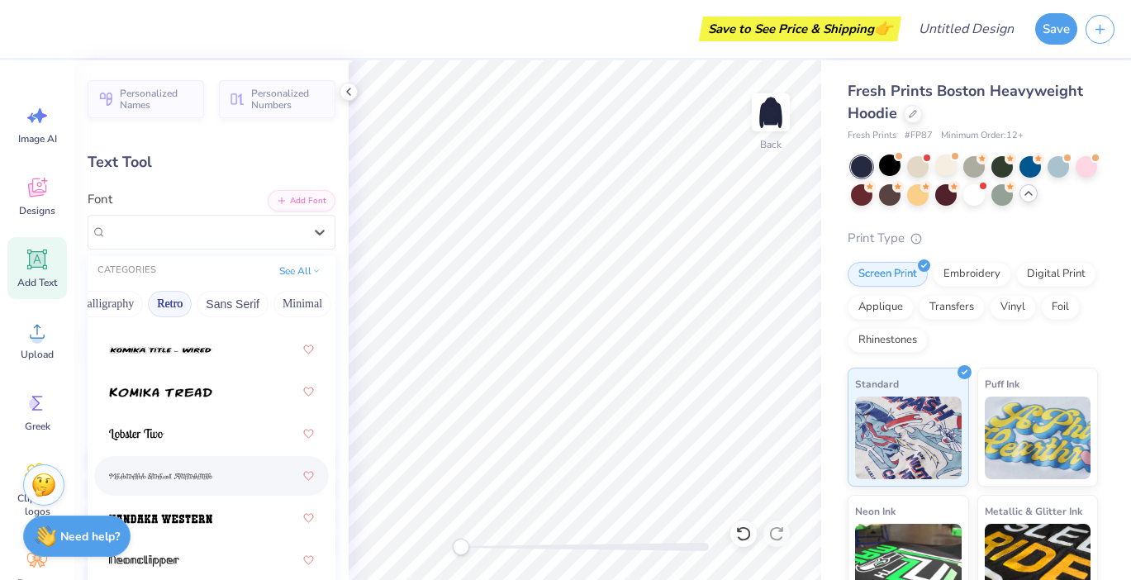
scroll to position [2642, 0]
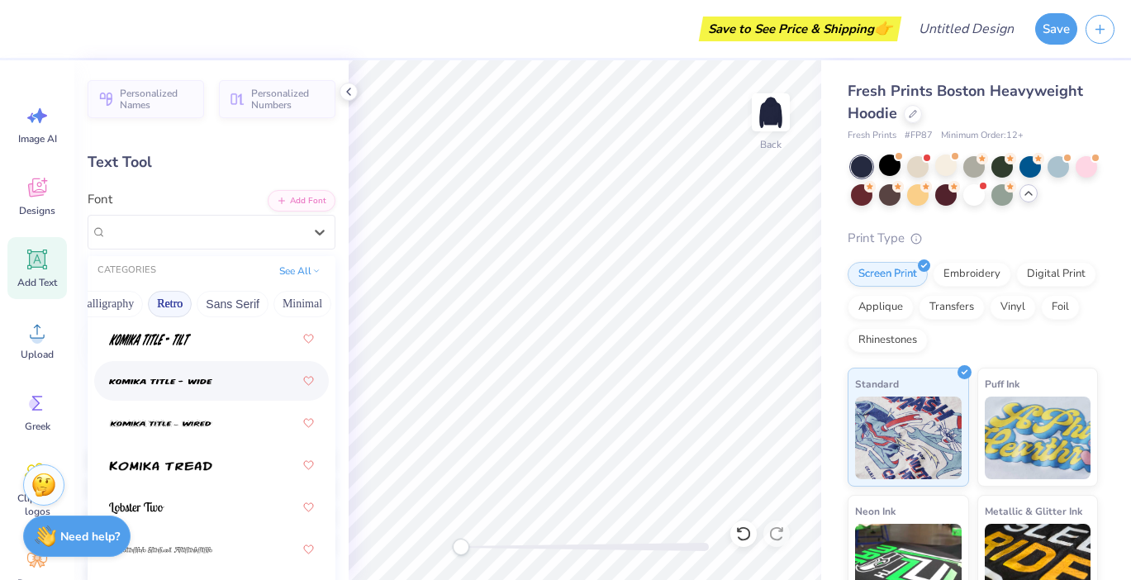
click at [222, 392] on div at bounding box center [211, 381] width 205 height 30
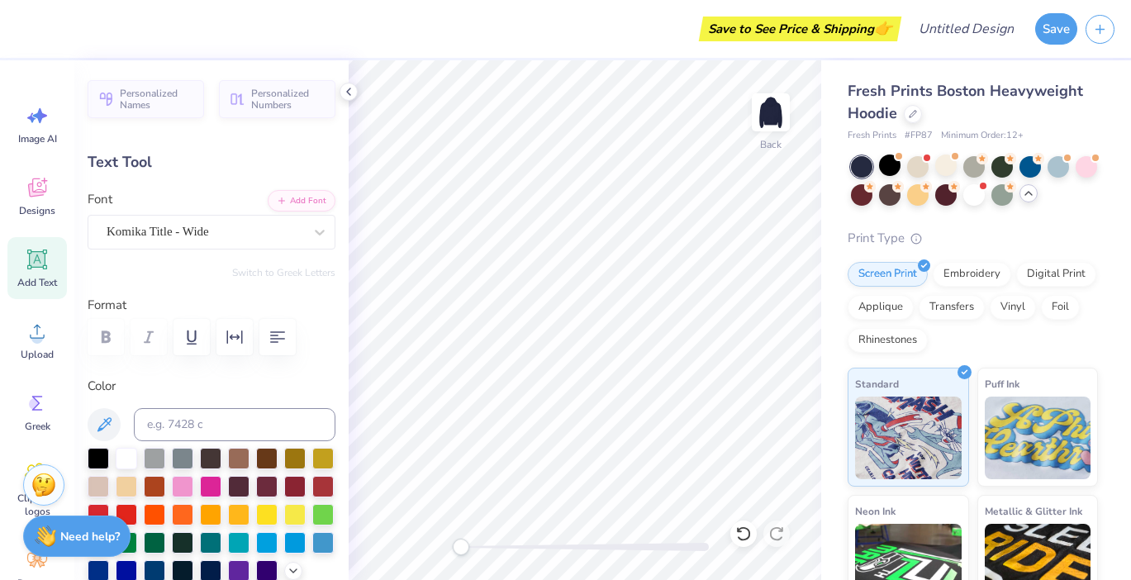
type input "11.38"
type input "0.93"
type input "3.79"
type input "6.02"
type input "0.49"
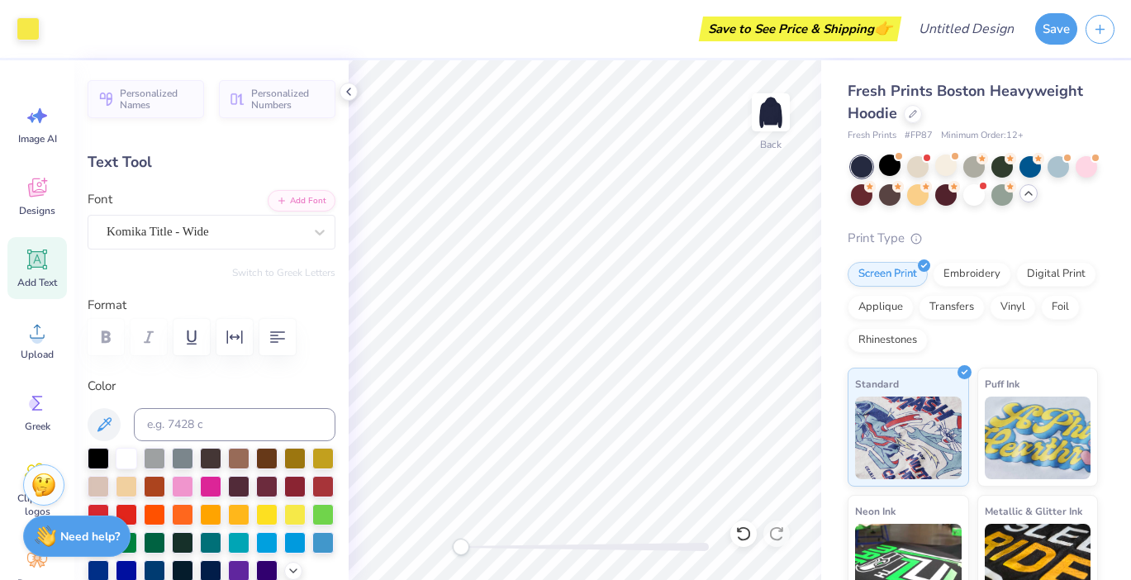
type input "4.01"
click at [758, 118] on img at bounding box center [771, 112] width 66 height 66
click at [45, 263] on icon at bounding box center [37, 259] width 20 height 20
type input "7.22"
type input "2.09"
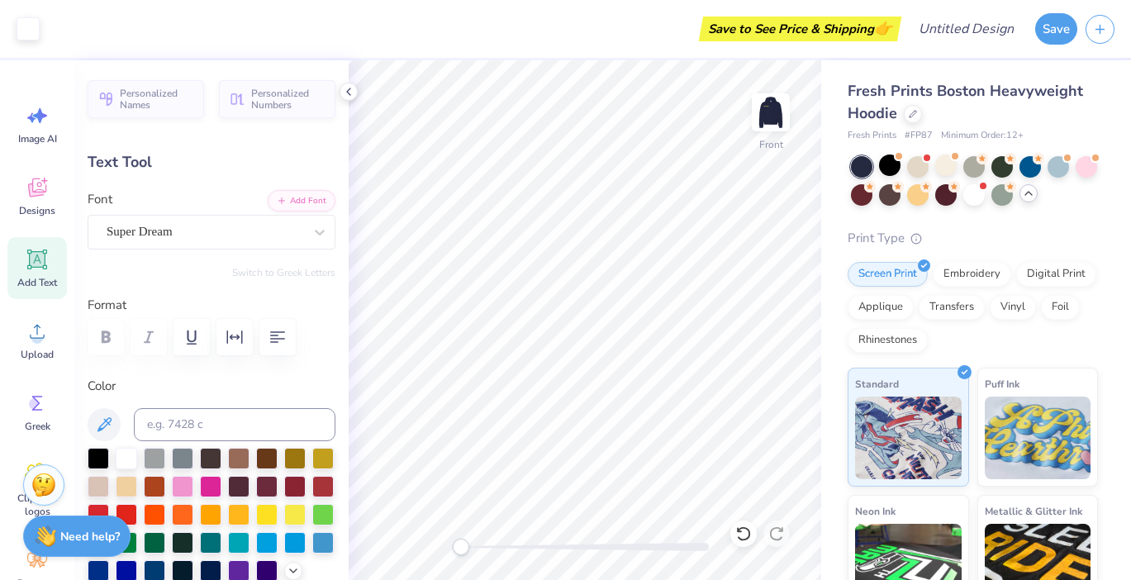
type input "13.71"
click at [311, 235] on icon at bounding box center [319, 232] width 17 height 17
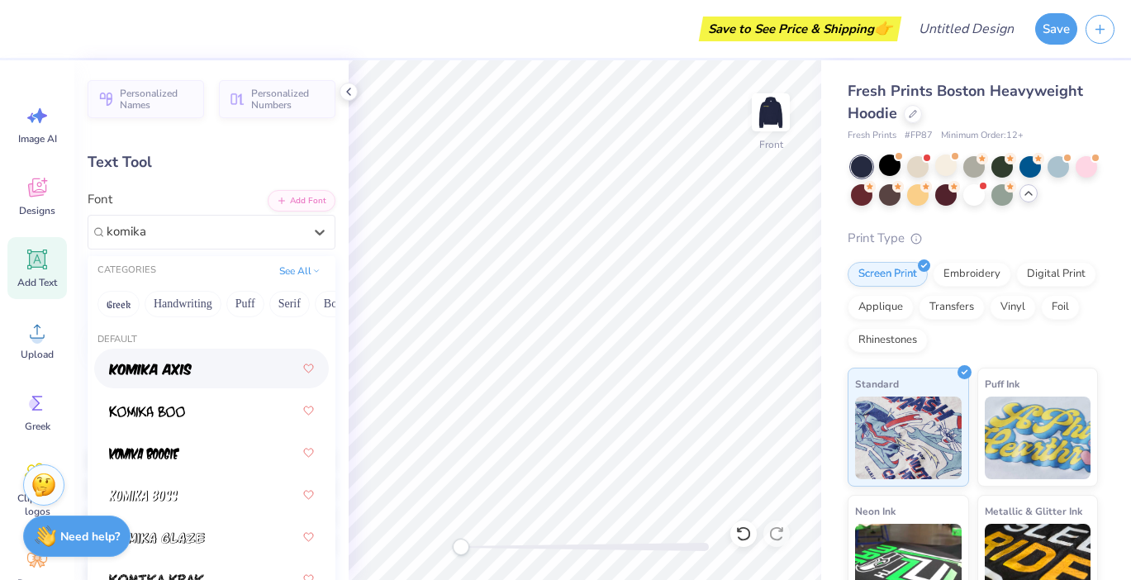
type input "komika"
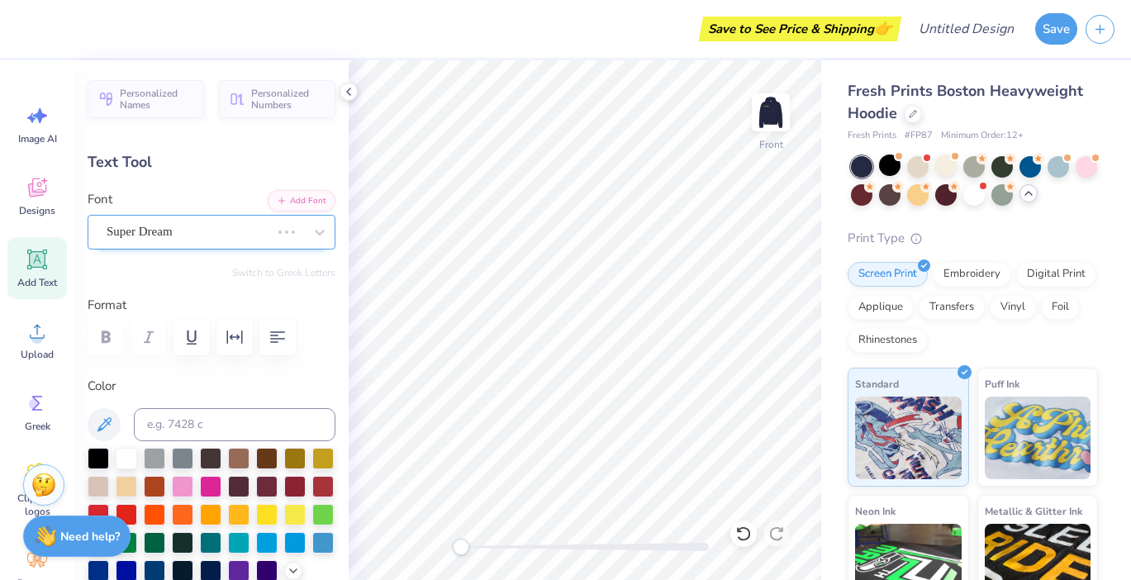
click at [272, 226] on div at bounding box center [287, 232] width 30 height 17
type textarea "x"
type textarea "ckosu"
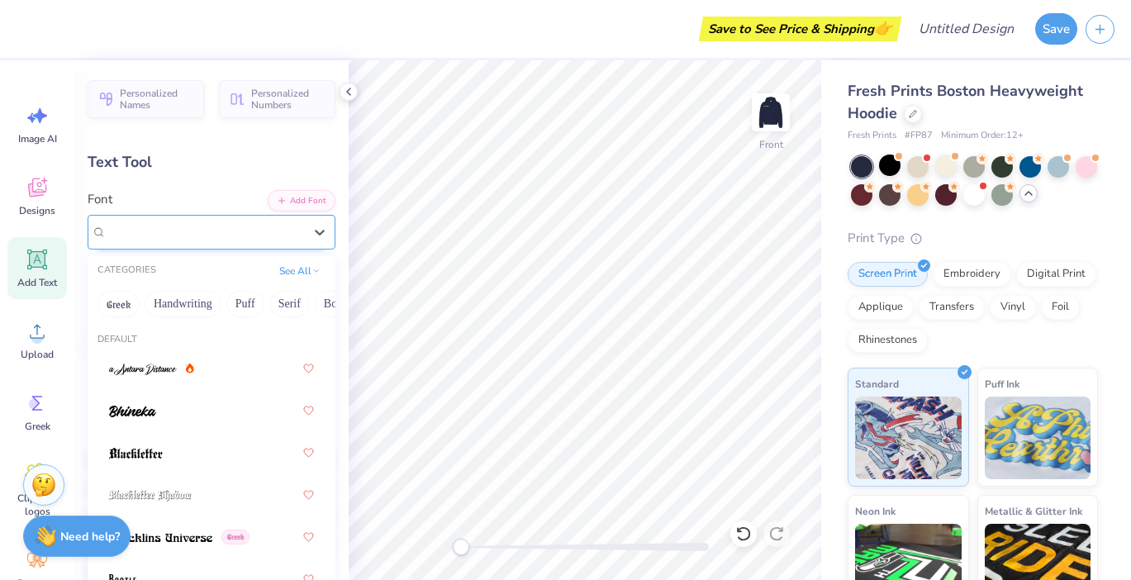
click at [278, 230] on div "Komika Axis" at bounding box center [205, 232] width 200 height 26
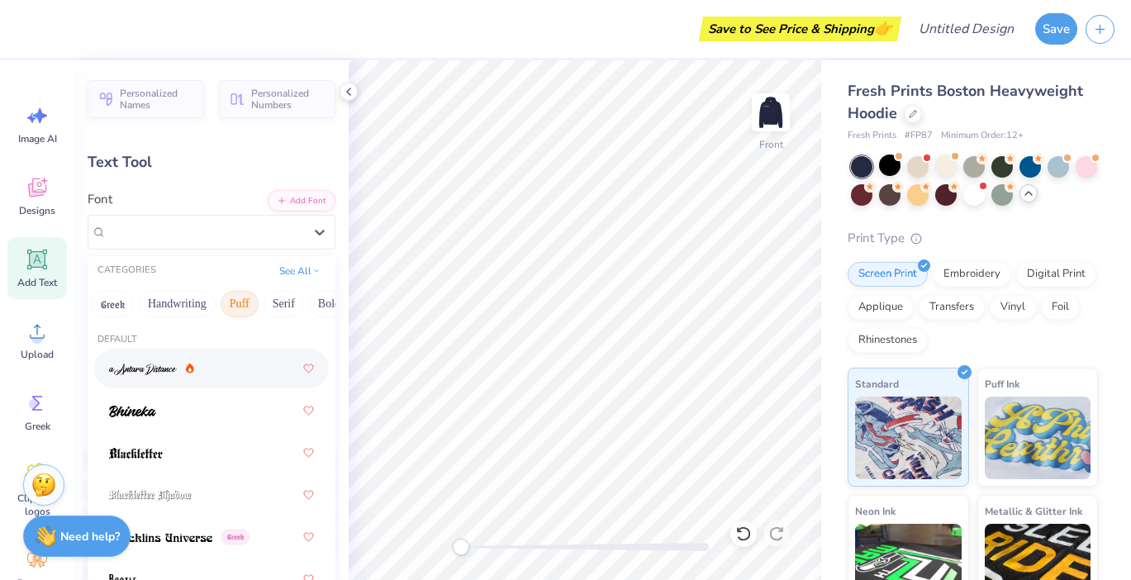
scroll to position [0, 0]
